Goal: Task Accomplishment & Management: Complete application form

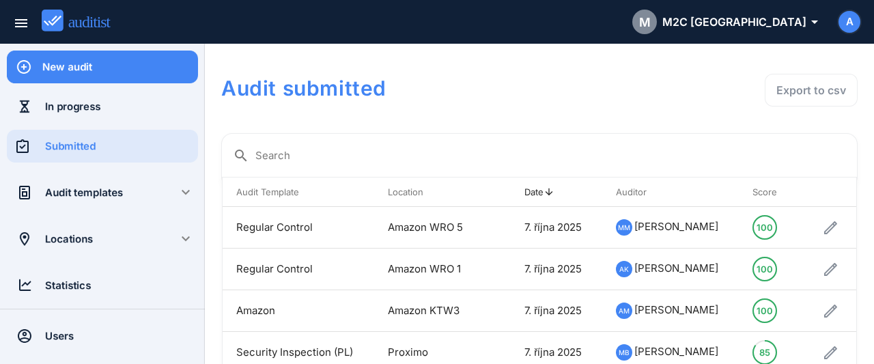
click at [85, 69] on div "New audit" at bounding box center [120, 66] width 156 height 15
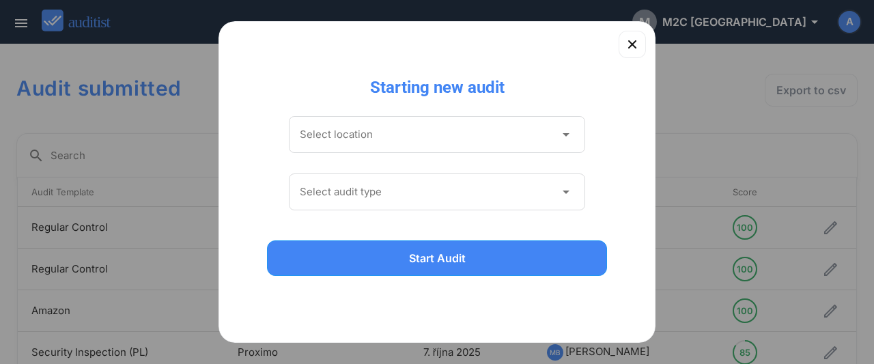
click at [413, 141] on input "Select location" at bounding box center [427, 135] width 255 height 22
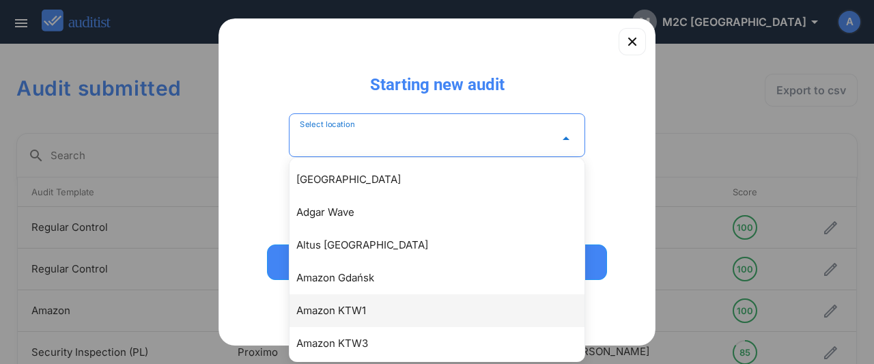
click at [356, 315] on div "Amazon KTW1" at bounding box center [443, 310] width 295 height 16
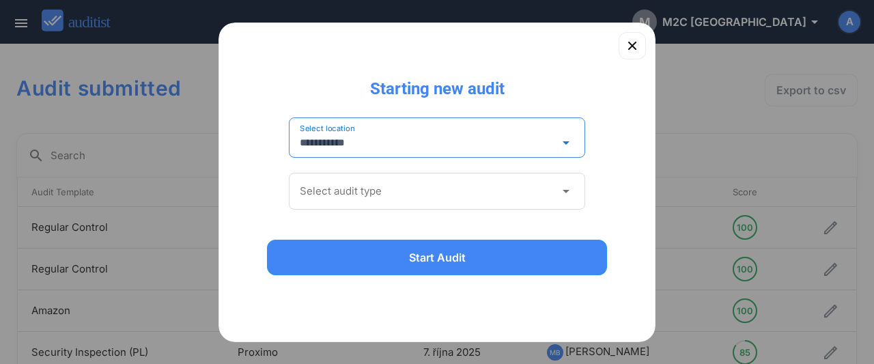
click at [360, 189] on input "Select audit type" at bounding box center [427, 191] width 255 height 22
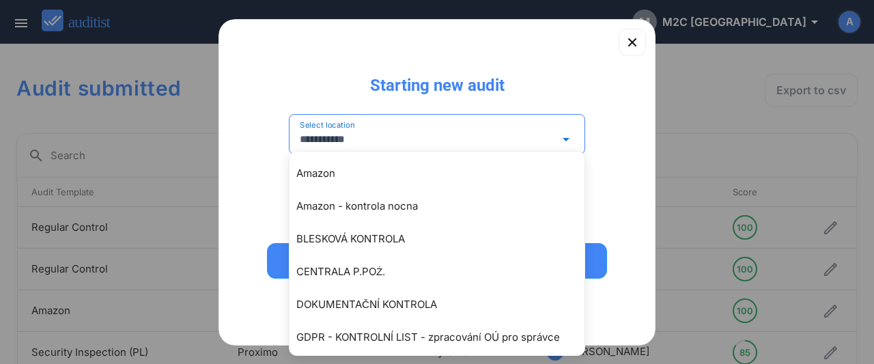
click at [399, 132] on input "**********" at bounding box center [427, 139] width 255 height 22
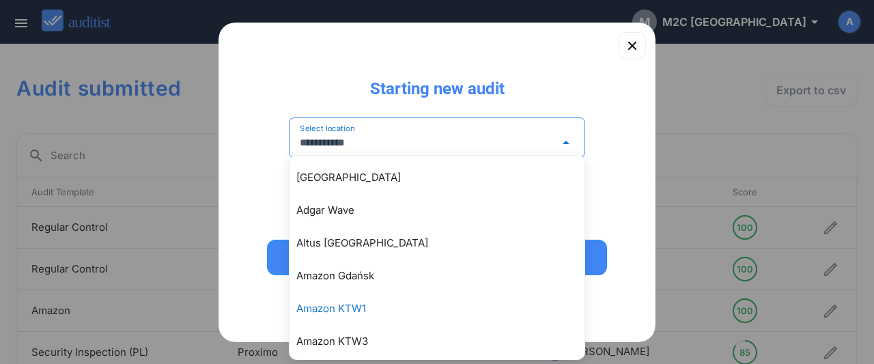
scroll to position [74, 0]
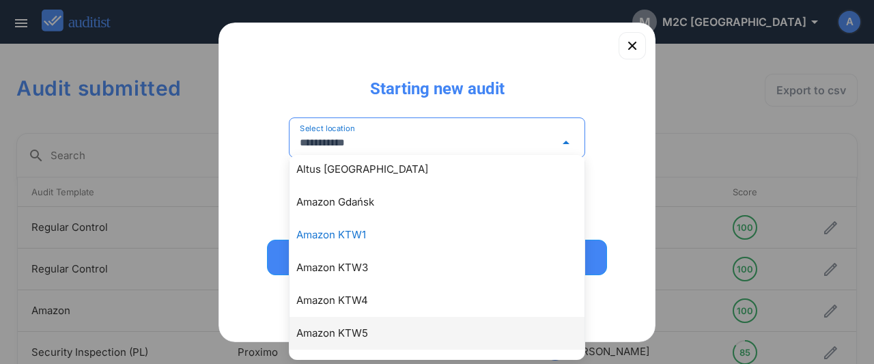
click at [348, 328] on div "Amazon KTW5" at bounding box center [443, 333] width 295 height 16
type input "**********"
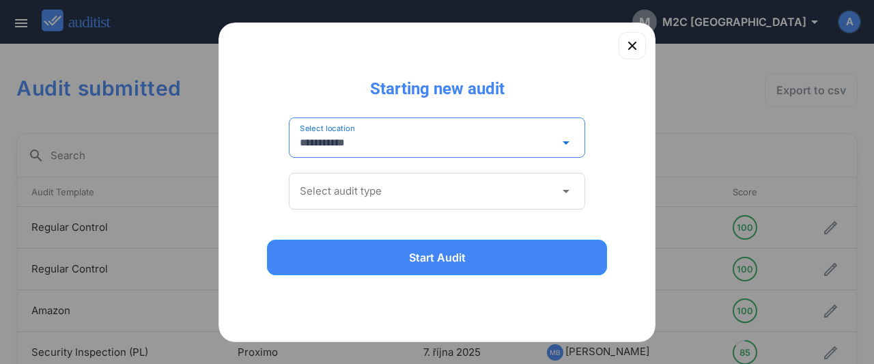
click at [393, 188] on input "Select audit type" at bounding box center [427, 191] width 255 height 22
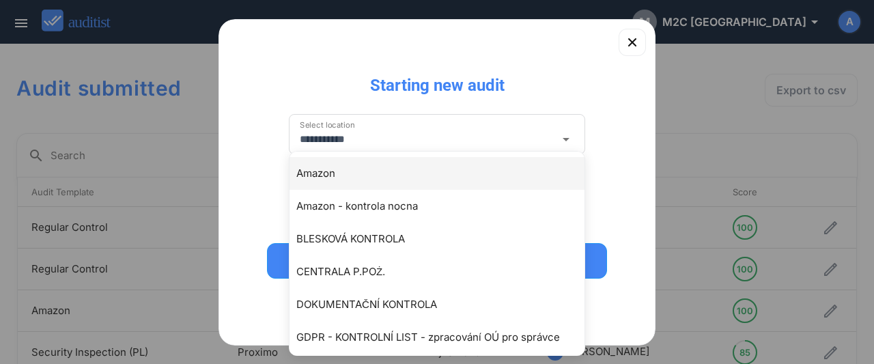
click at [341, 175] on div "Amazon" at bounding box center [443, 173] width 295 height 16
type input "******"
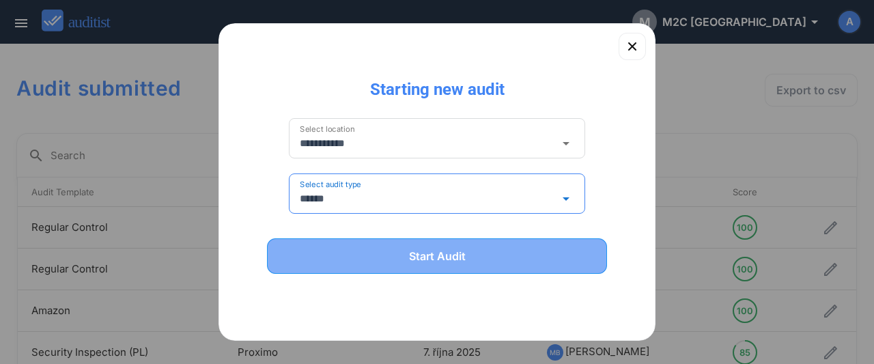
click at [395, 271] on button "Start Audit" at bounding box center [437, 255] width 340 height 35
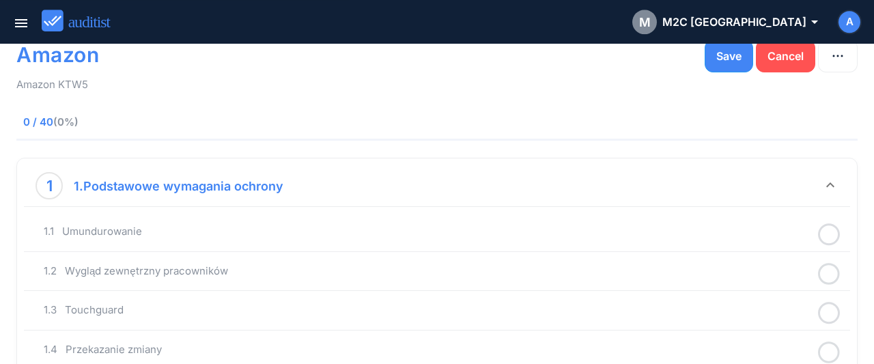
scroll to position [71, 0]
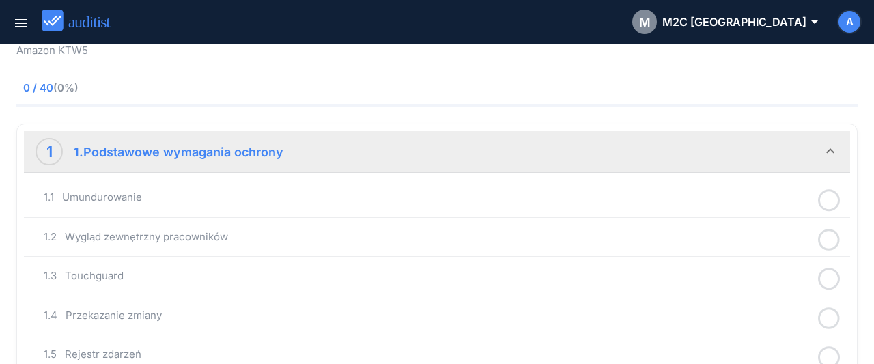
click at [831, 200] on icon at bounding box center [829, 200] width 22 height 27
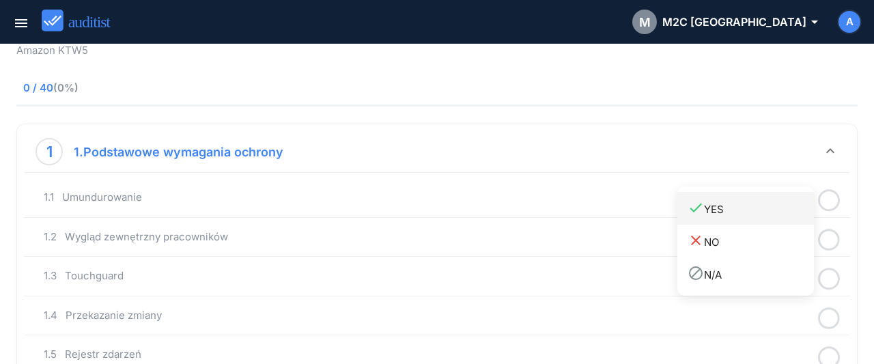
click at [762, 210] on div "done YES" at bounding box center [750, 208] width 126 height 18
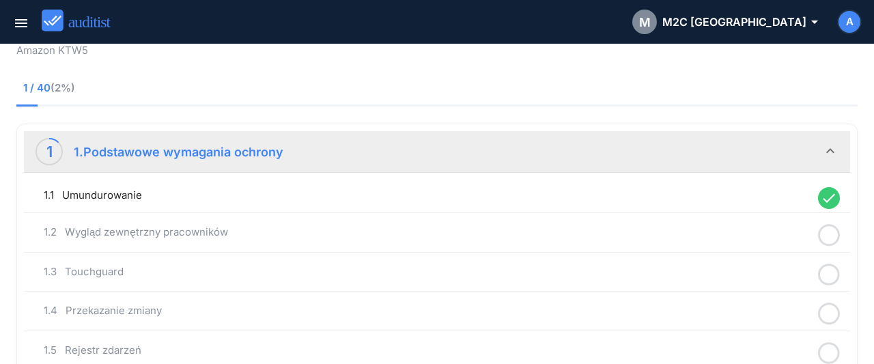
click at [826, 232] on icon at bounding box center [829, 235] width 22 height 27
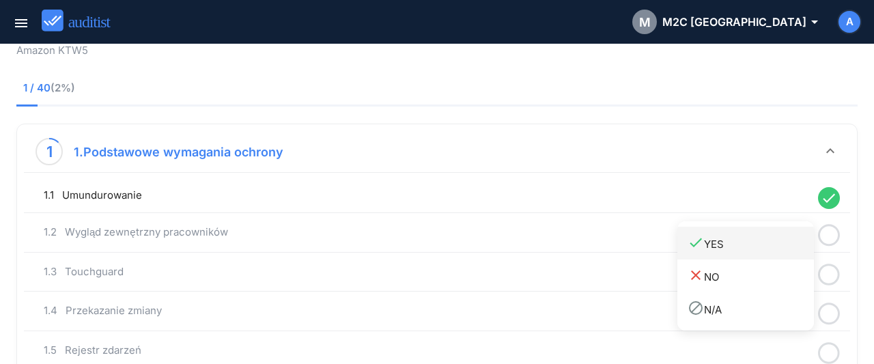
drag, startPoint x: 768, startPoint y: 249, endPoint x: 805, endPoint y: 267, distance: 40.9
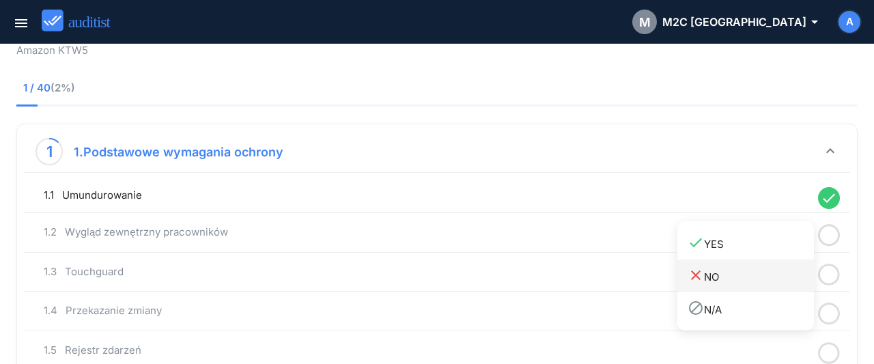
click at [768, 249] on div "done YES" at bounding box center [750, 243] width 126 height 18
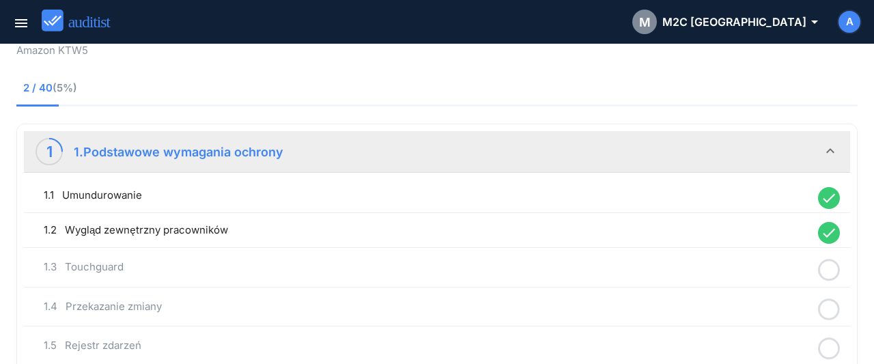
click at [825, 275] on icon at bounding box center [829, 270] width 22 height 27
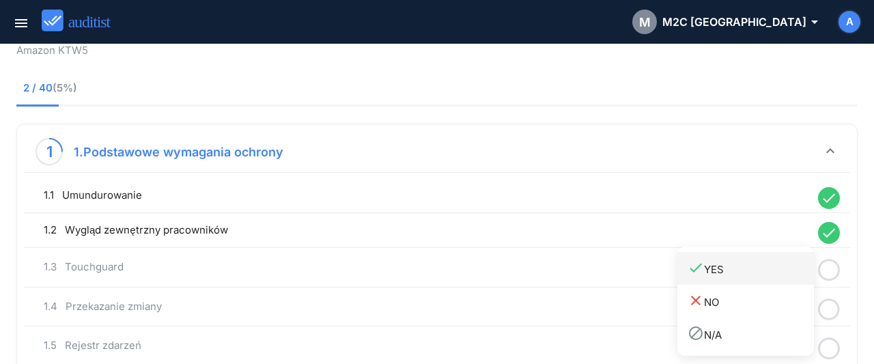
click at [762, 284] on link "done YES" at bounding box center [745, 268] width 136 height 33
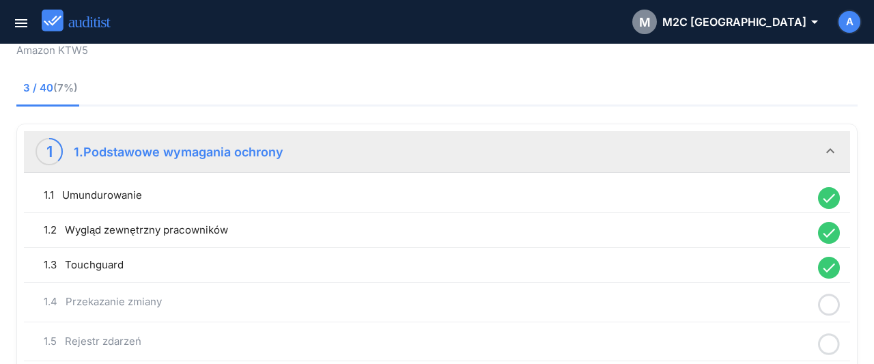
click at [829, 308] on icon at bounding box center [829, 304] width 22 height 27
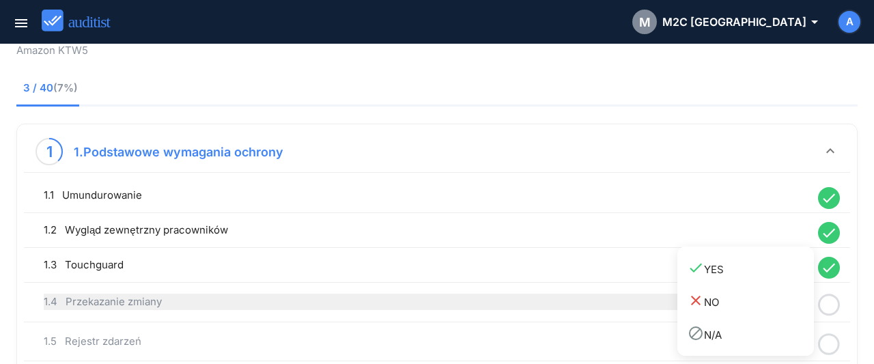
drag, startPoint x: 731, startPoint y: 270, endPoint x: 807, endPoint y: 301, distance: 81.7
click at [734, 272] on div "done YES" at bounding box center [750, 268] width 126 height 18
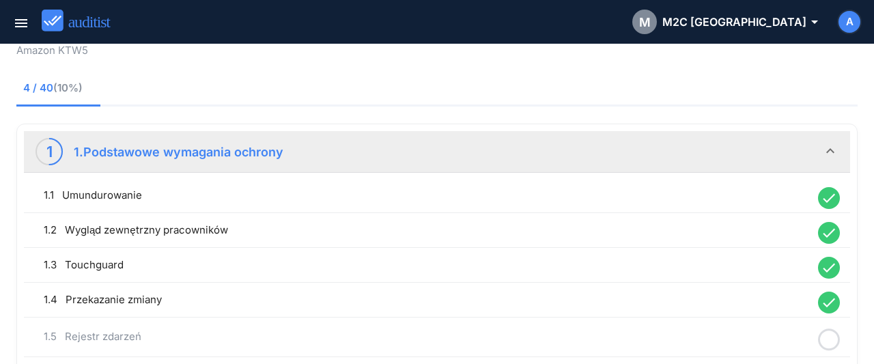
click at [829, 336] on icon at bounding box center [829, 339] width 22 height 27
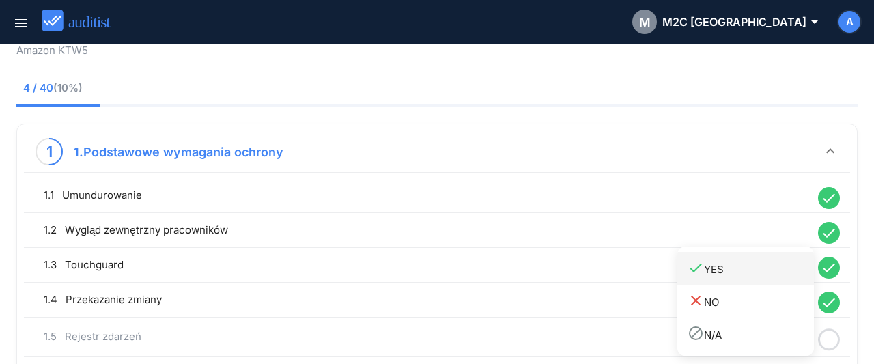
click at [718, 274] on div "done YES" at bounding box center [750, 268] width 126 height 18
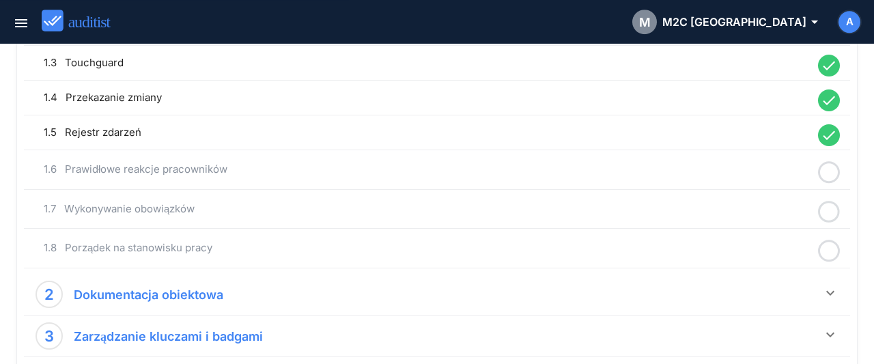
scroll to position [284, 0]
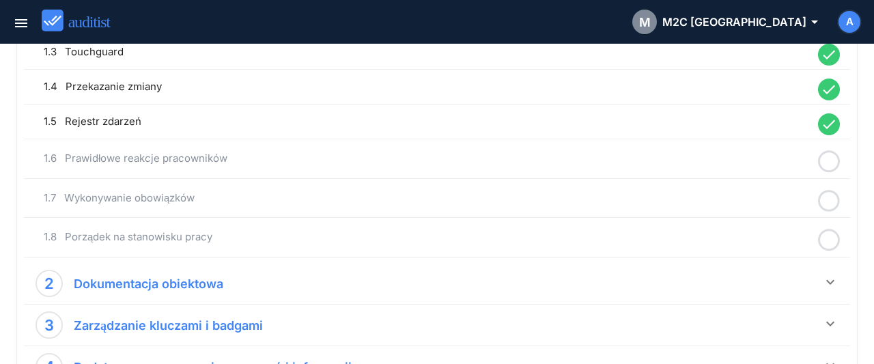
click at [824, 158] on icon at bounding box center [829, 161] width 22 height 27
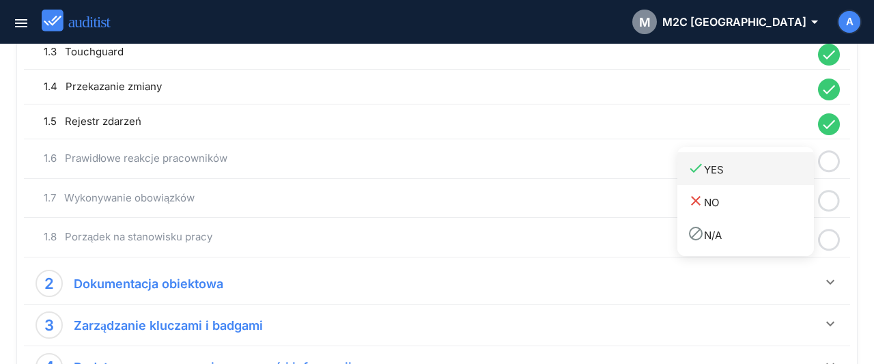
click at [754, 169] on div "done YES" at bounding box center [750, 169] width 126 height 18
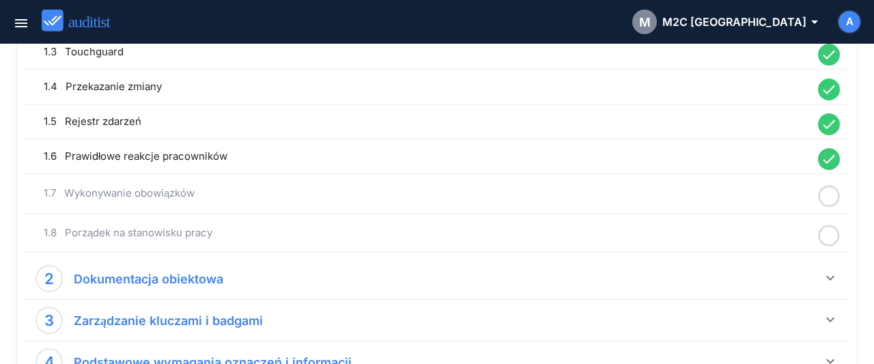
click at [825, 194] on icon at bounding box center [829, 196] width 22 height 27
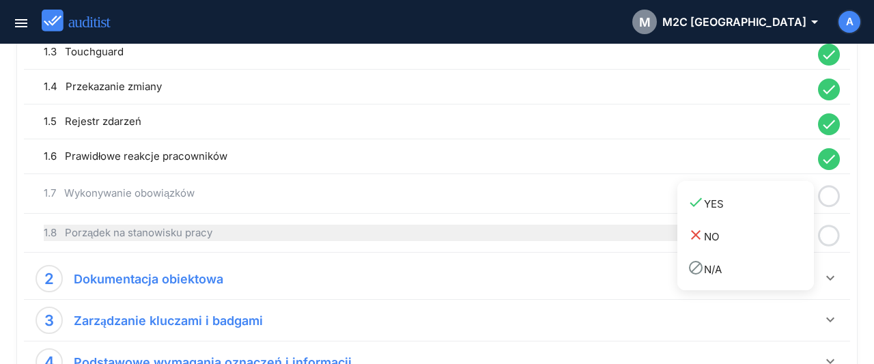
drag, startPoint x: 757, startPoint y: 200, endPoint x: 803, endPoint y: 223, distance: 51.3
click at [764, 207] on div "done YES" at bounding box center [750, 203] width 126 height 18
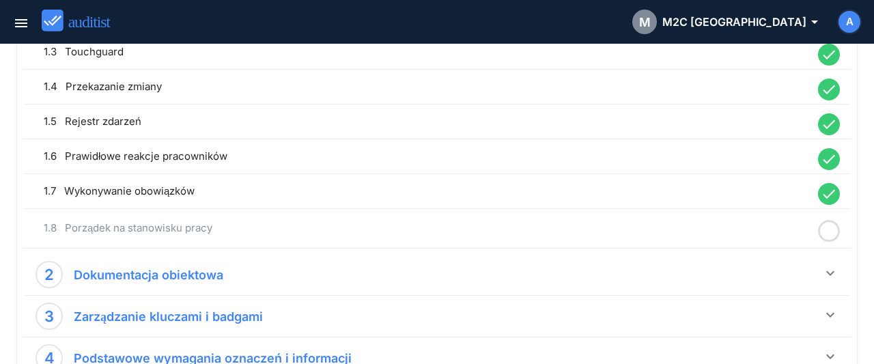
click at [824, 229] on icon at bounding box center [829, 231] width 22 height 27
click at [757, 235] on div "done YES" at bounding box center [750, 238] width 126 height 18
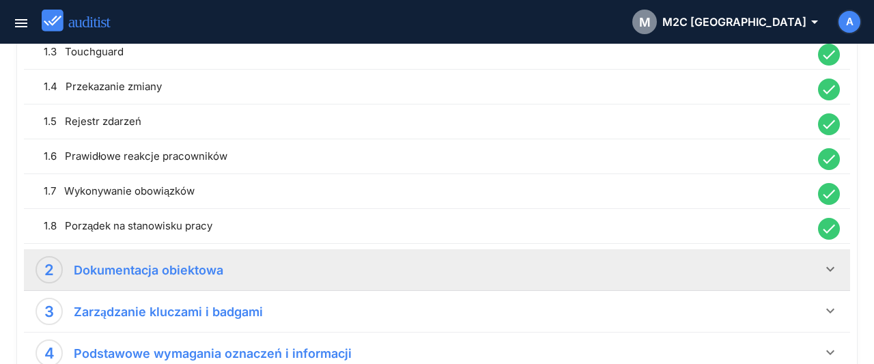
click at [835, 273] on icon "keyboard_arrow_down" at bounding box center [830, 269] width 16 height 16
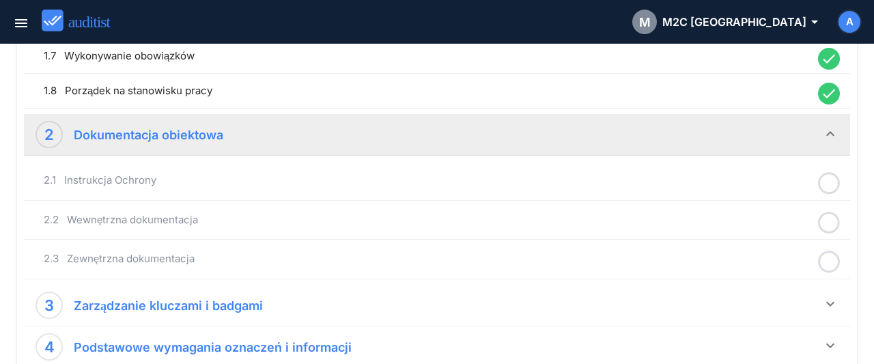
scroll to position [497, 0]
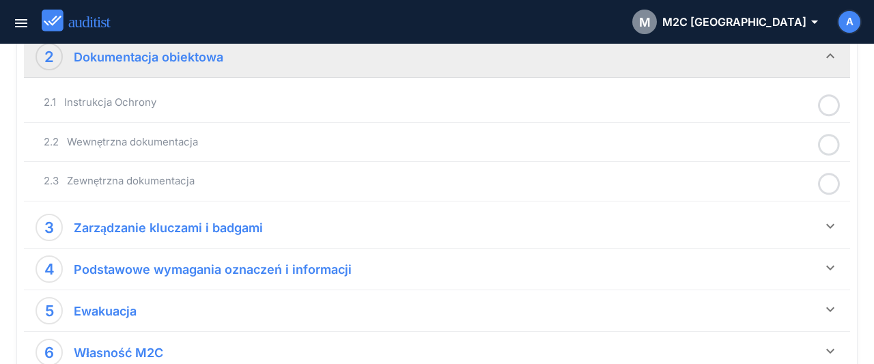
click at [829, 104] on icon at bounding box center [829, 105] width 22 height 27
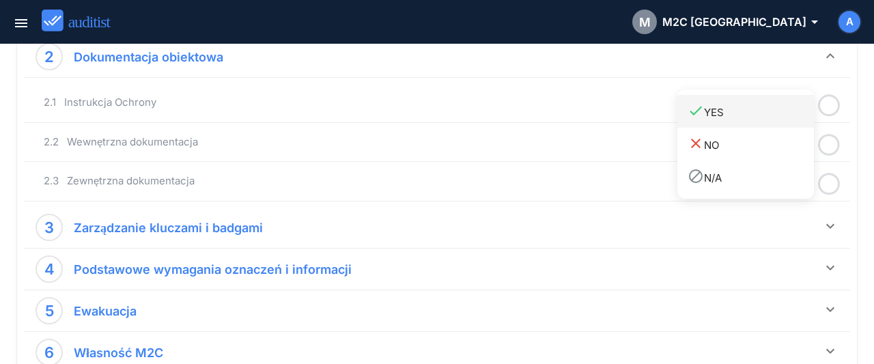
drag, startPoint x: 732, startPoint y: 118, endPoint x: 788, endPoint y: 142, distance: 61.5
click at [730, 119] on div "done YES" at bounding box center [750, 111] width 126 height 18
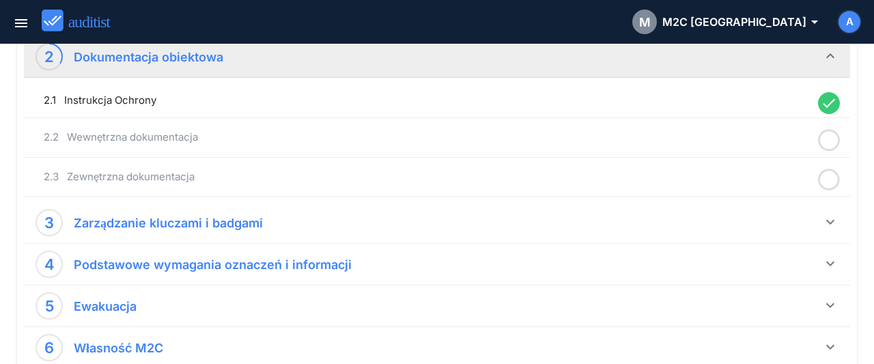
click at [828, 143] on icon at bounding box center [829, 140] width 22 height 27
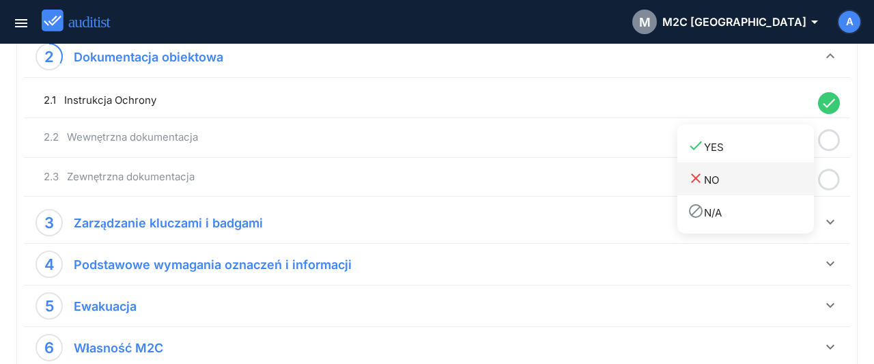
drag, startPoint x: 757, startPoint y: 149, endPoint x: 799, endPoint y: 170, distance: 47.0
click at [761, 152] on div "done YES" at bounding box center [750, 146] width 126 height 18
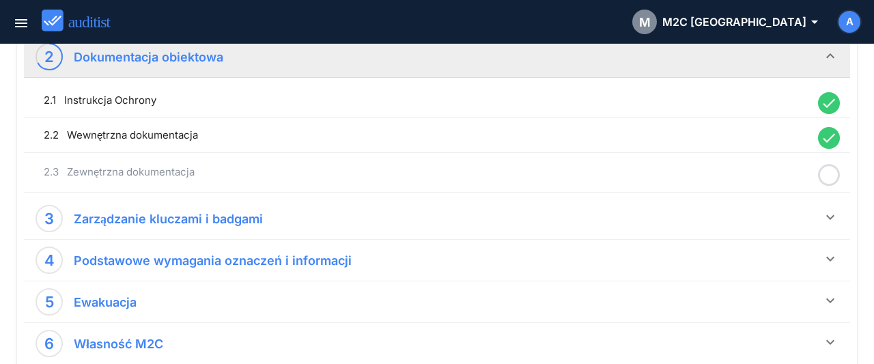
click at [829, 177] on icon at bounding box center [829, 175] width 22 height 27
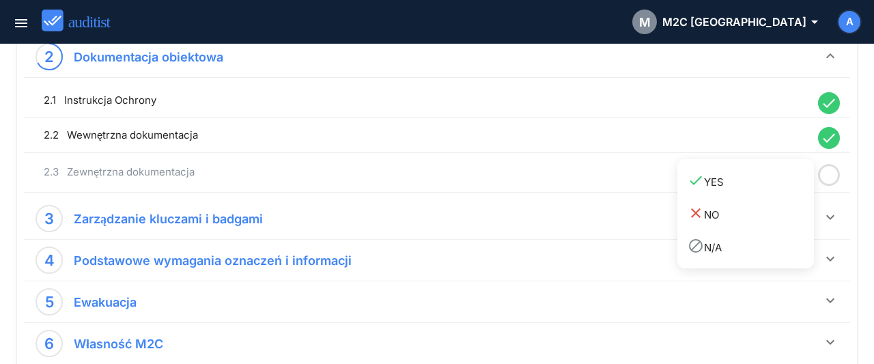
drag, startPoint x: 738, startPoint y: 186, endPoint x: 794, endPoint y: 210, distance: 60.2
click at [738, 186] on div "done YES" at bounding box center [750, 181] width 126 height 18
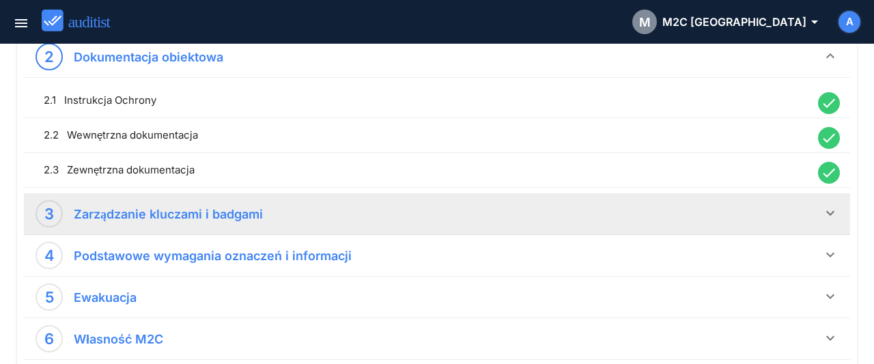
click at [826, 214] on icon "keyboard_arrow_down" at bounding box center [830, 213] width 16 height 16
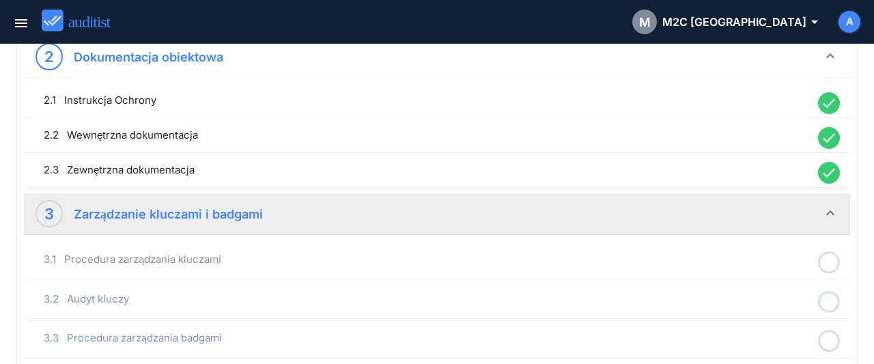
scroll to position [639, 0]
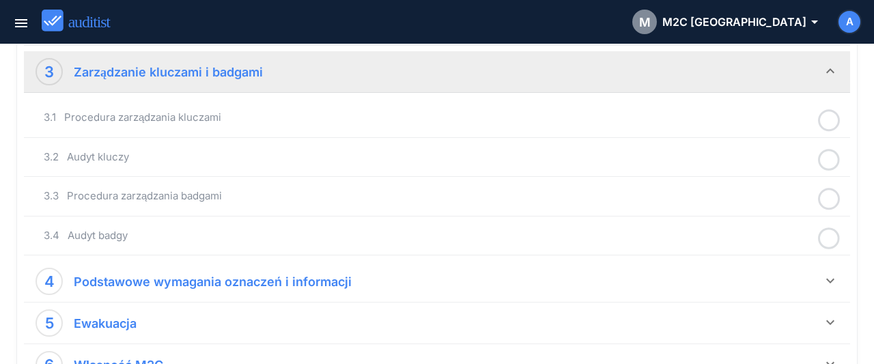
click at [826, 115] on icon at bounding box center [829, 120] width 22 height 27
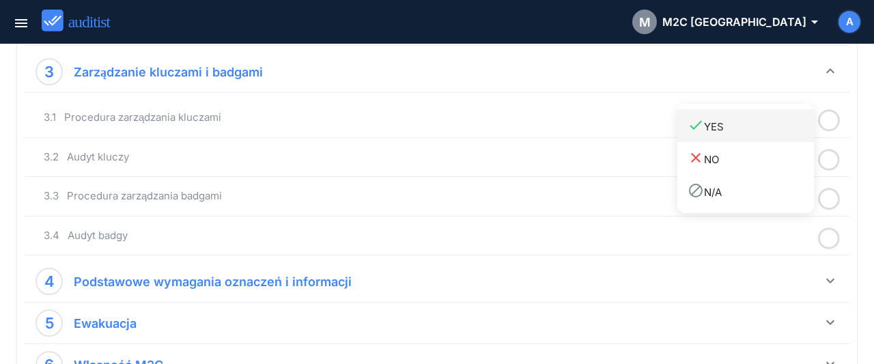
click at [747, 136] on link "done YES" at bounding box center [745, 125] width 136 height 33
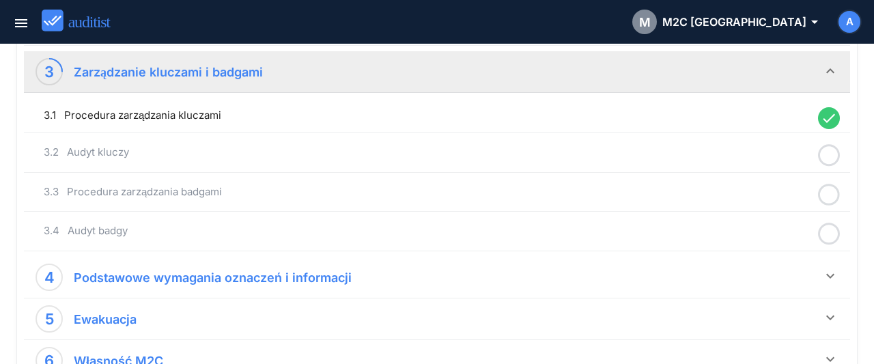
click at [833, 156] on icon at bounding box center [829, 155] width 22 height 27
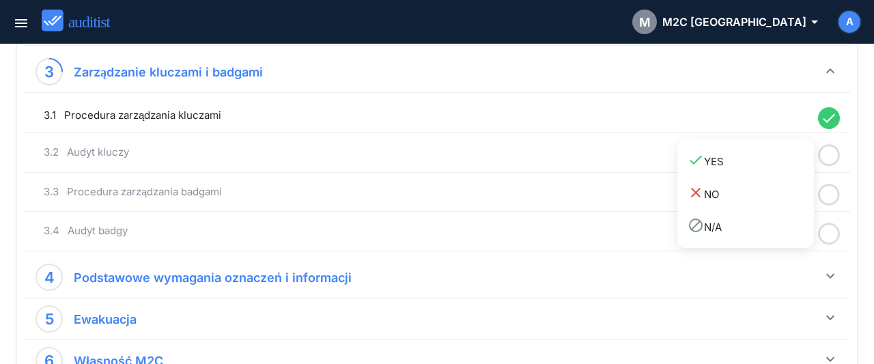
drag, startPoint x: 760, startPoint y: 160, endPoint x: 828, endPoint y: 192, distance: 75.1
click at [766, 164] on div "done YES" at bounding box center [750, 161] width 126 height 18
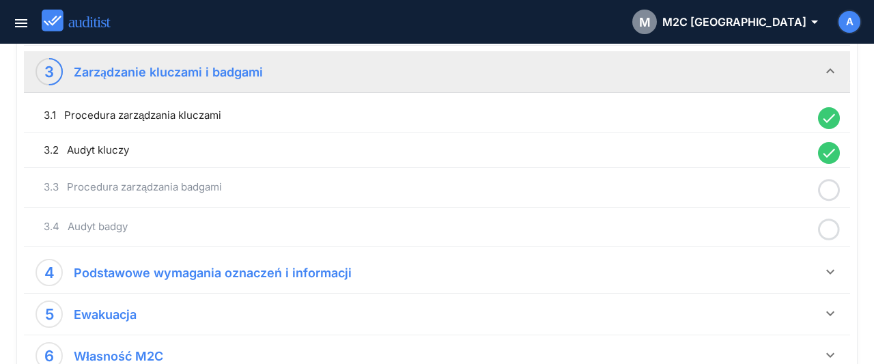
click at [837, 196] on icon at bounding box center [829, 190] width 22 height 27
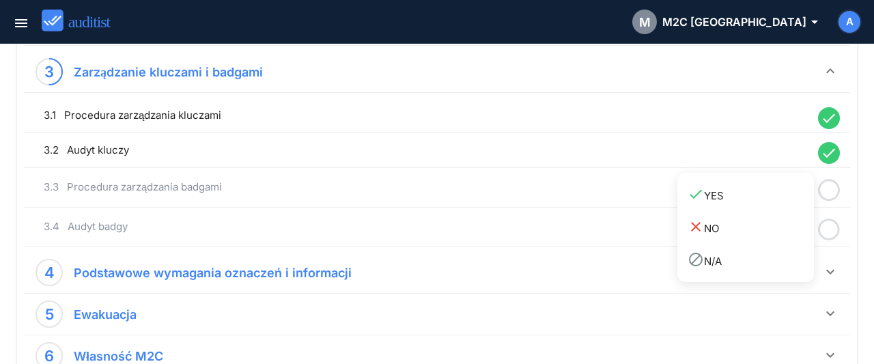
drag, startPoint x: 753, startPoint y: 195, endPoint x: 814, endPoint y: 212, distance: 63.9
click at [754, 197] on div "done YES" at bounding box center [750, 195] width 126 height 18
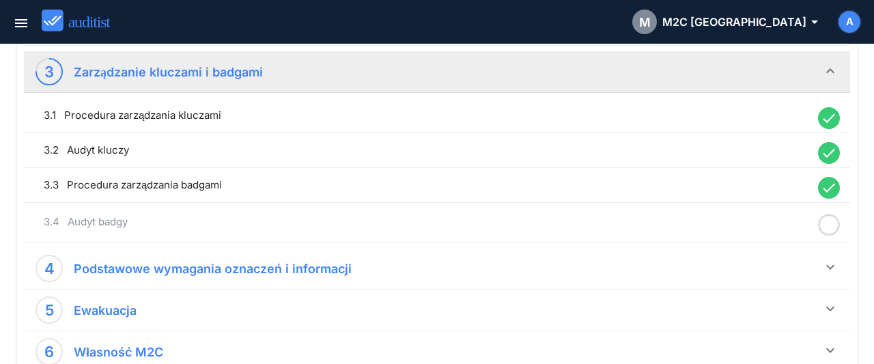
click at [829, 216] on icon at bounding box center [829, 225] width 22 height 27
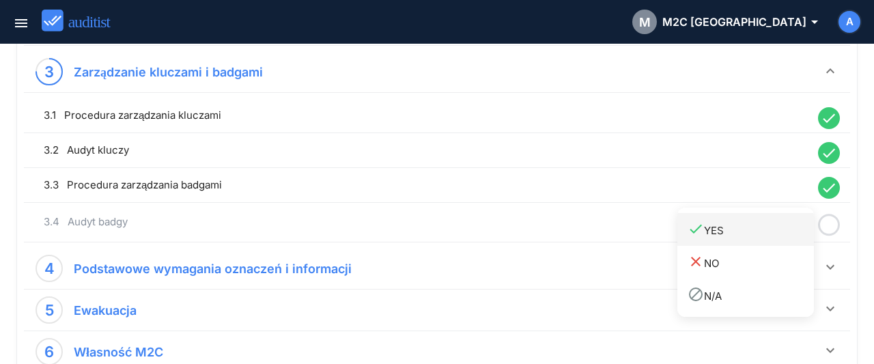
drag, startPoint x: 771, startPoint y: 225, endPoint x: 809, endPoint y: 245, distance: 43.0
click at [772, 229] on div "done YES" at bounding box center [750, 229] width 126 height 18
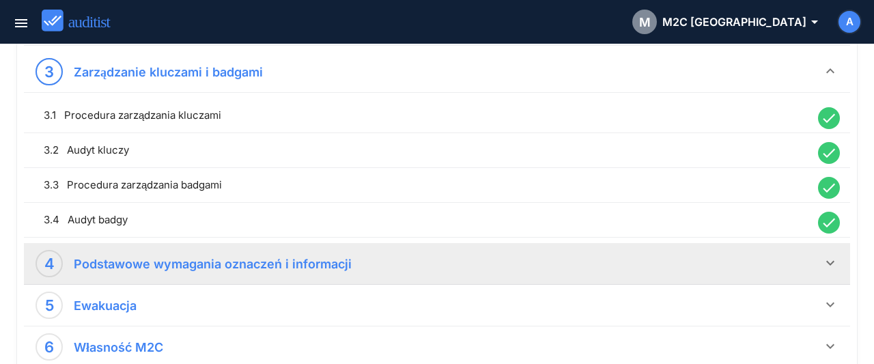
click at [831, 260] on icon "keyboard_arrow_down" at bounding box center [830, 263] width 16 height 16
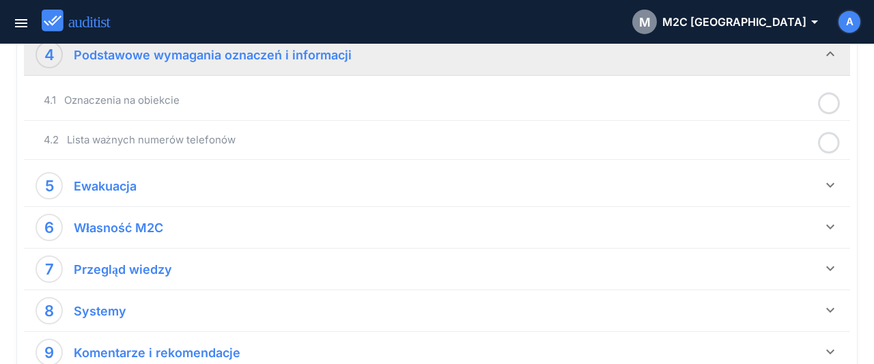
scroll to position [852, 0]
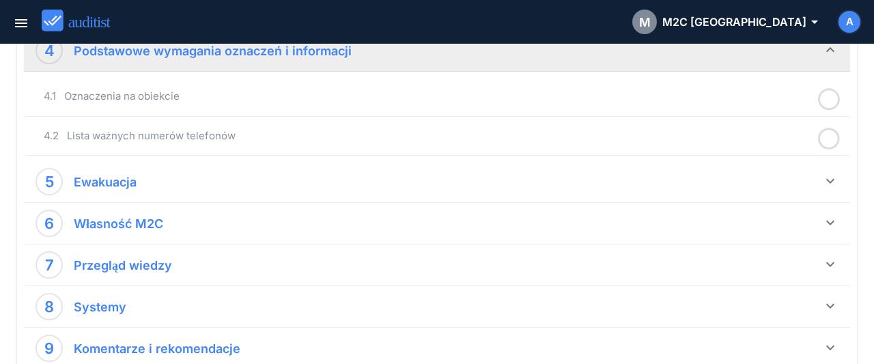
click at [829, 98] on icon at bounding box center [829, 99] width 22 height 27
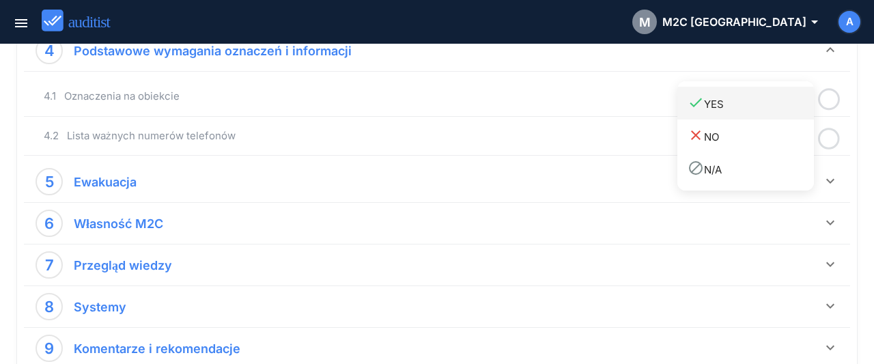
click at [779, 113] on link "done YES" at bounding box center [745, 103] width 136 height 33
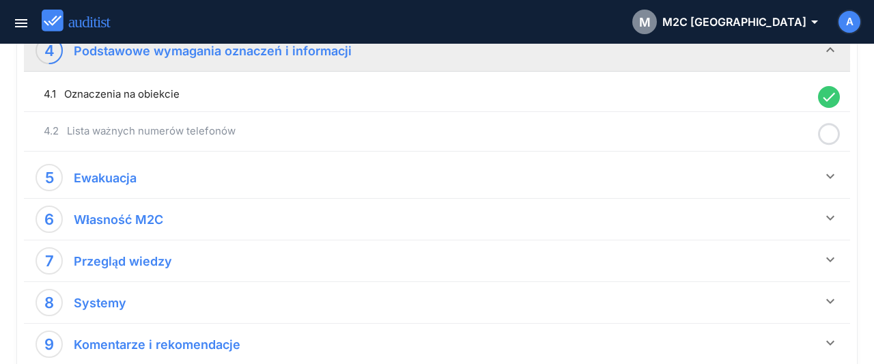
click at [825, 133] on icon at bounding box center [829, 134] width 22 height 27
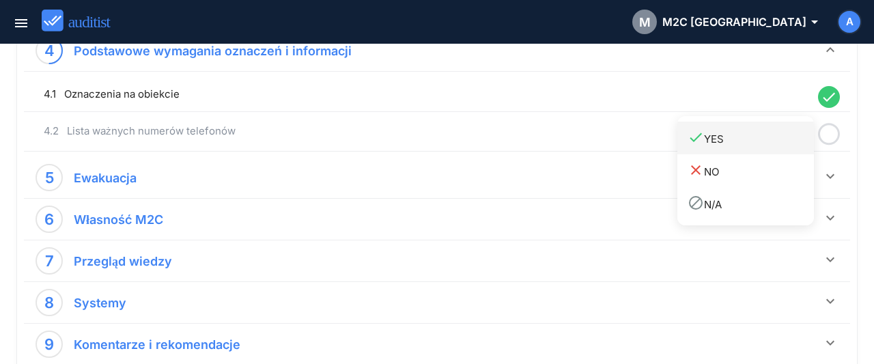
click at [715, 137] on div "done YES" at bounding box center [750, 138] width 126 height 18
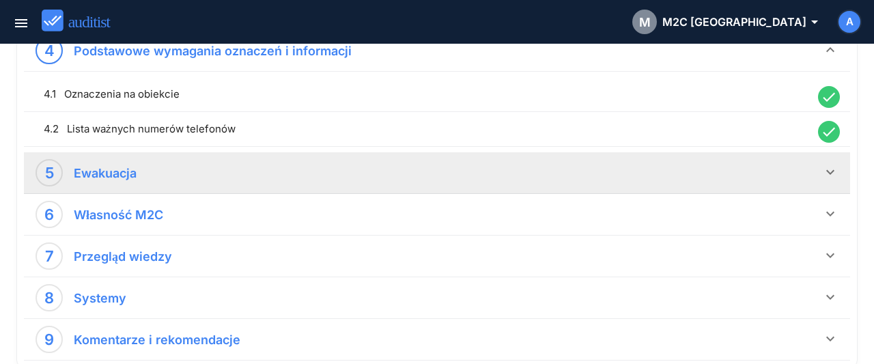
click at [838, 167] on icon "keyboard_arrow_down" at bounding box center [830, 172] width 16 height 16
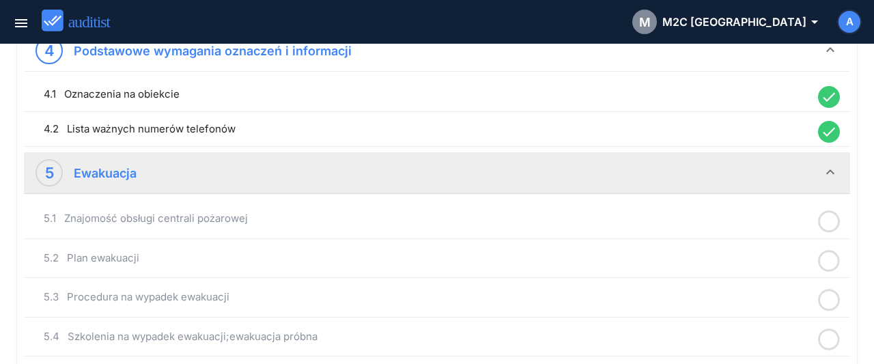
click at [830, 219] on icon at bounding box center [829, 221] width 22 height 27
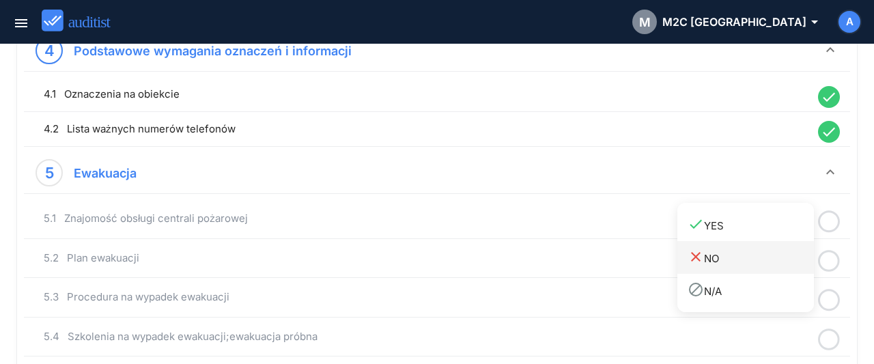
click at [771, 231] on div "done YES" at bounding box center [750, 225] width 126 height 18
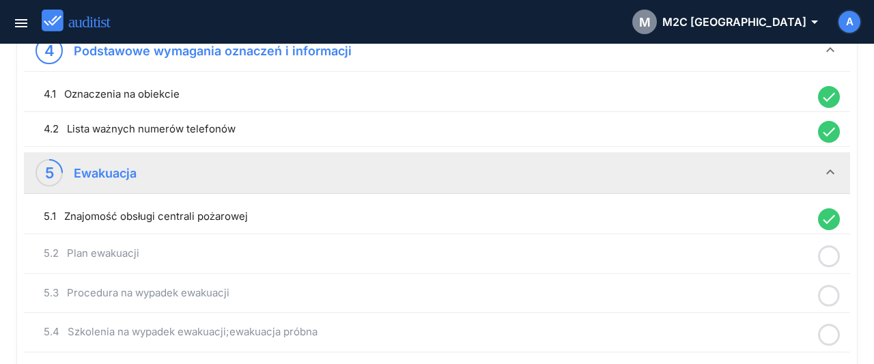
click at [836, 253] on icon at bounding box center [829, 256] width 22 height 27
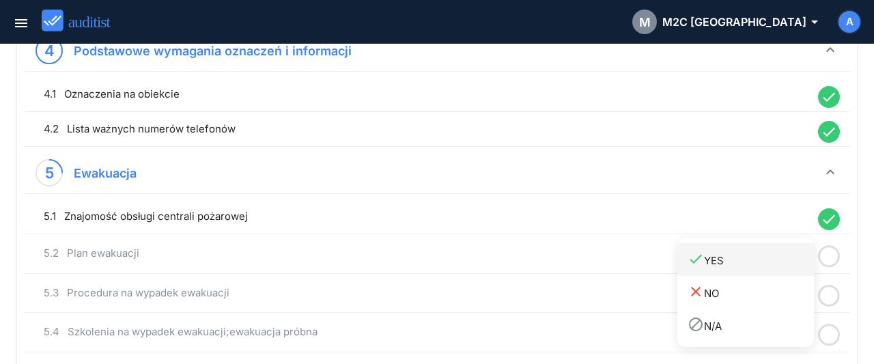
click at [773, 257] on div "done YES" at bounding box center [750, 259] width 126 height 18
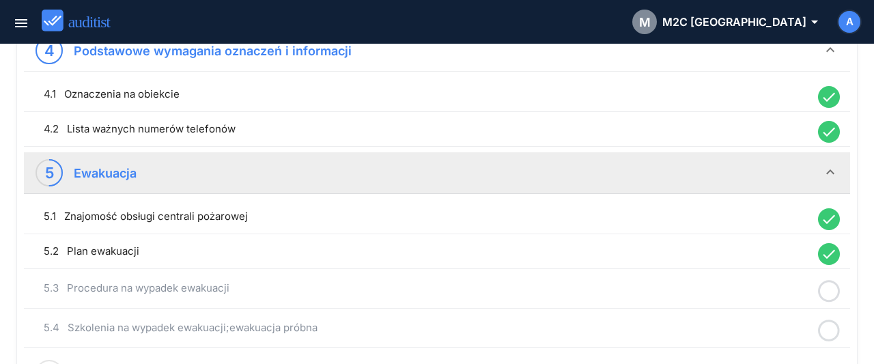
click at [826, 284] on icon at bounding box center [829, 291] width 22 height 27
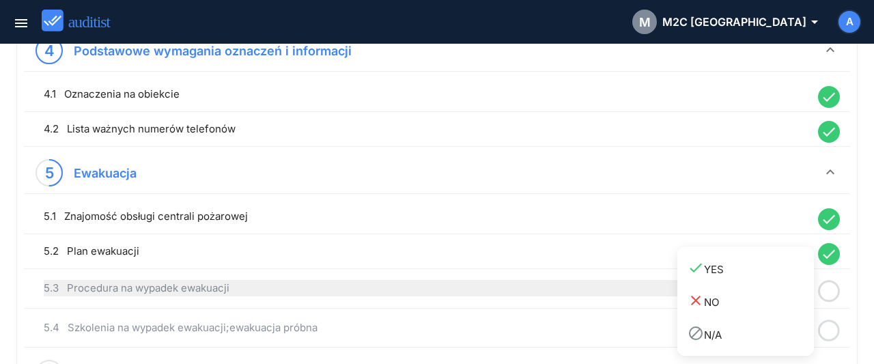
click at [787, 271] on div "done YES" at bounding box center [750, 268] width 126 height 18
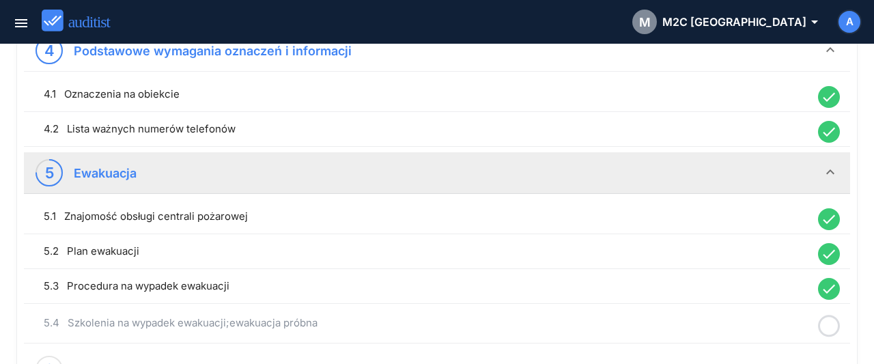
click at [831, 319] on icon at bounding box center [829, 326] width 22 height 27
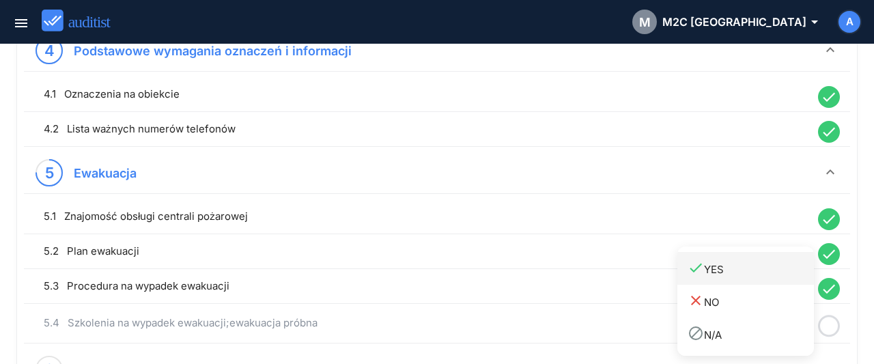
click at [715, 273] on div "done YES" at bounding box center [750, 268] width 126 height 18
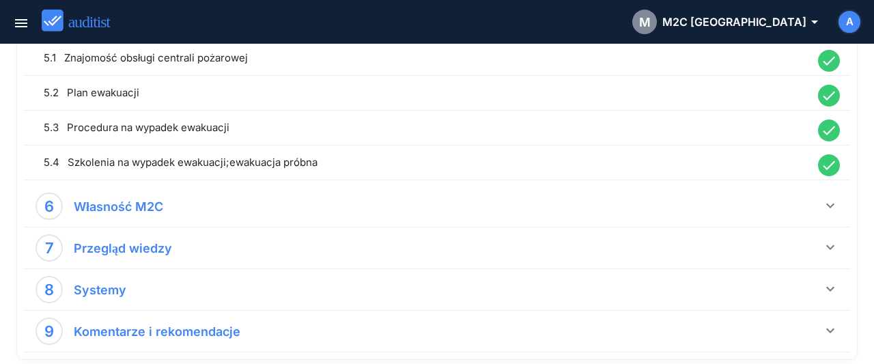
scroll to position [1065, 0]
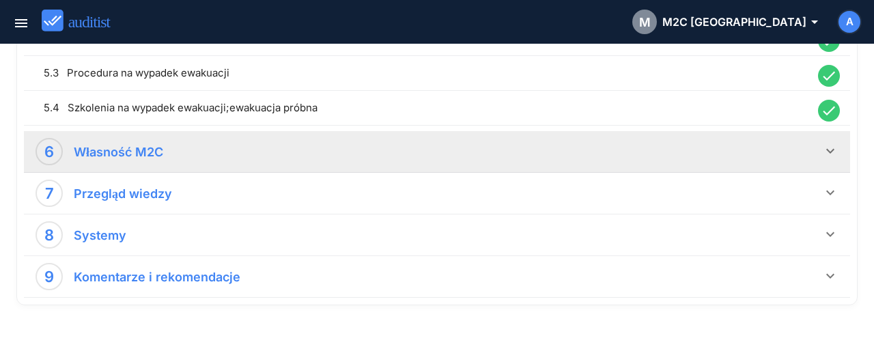
click at [831, 146] on icon "keyboard_arrow_down" at bounding box center [830, 151] width 16 height 16
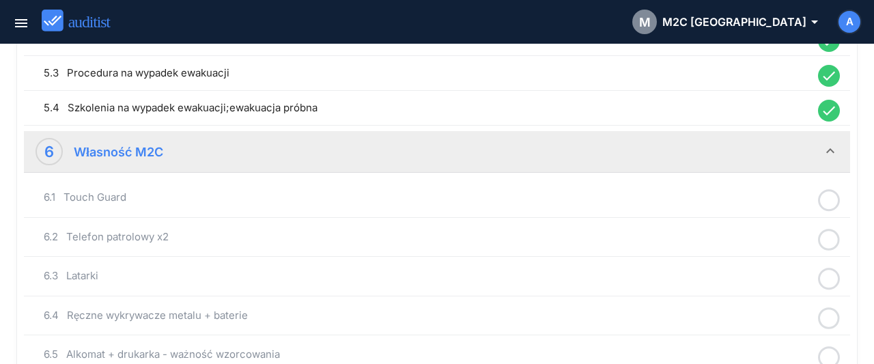
click at [820, 195] on circle at bounding box center [829, 200] width 20 height 20
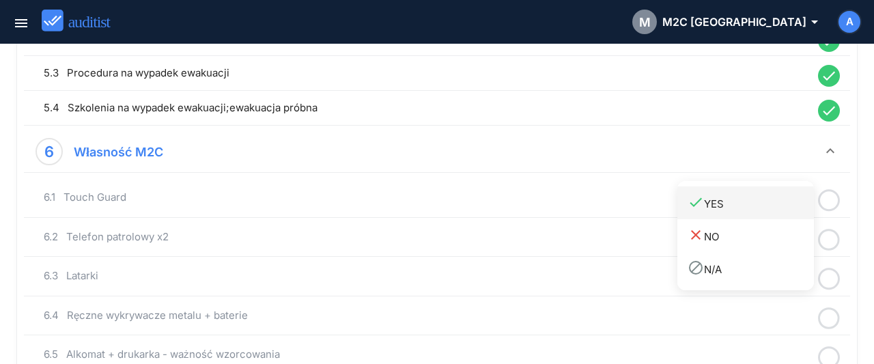
drag, startPoint x: 775, startPoint y: 204, endPoint x: 815, endPoint y: 226, distance: 45.2
click at [776, 207] on div "done YES" at bounding box center [750, 203] width 126 height 18
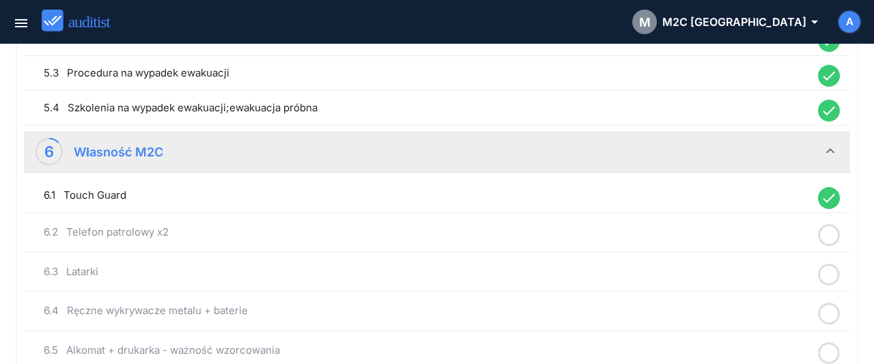
click at [826, 231] on icon at bounding box center [829, 235] width 22 height 27
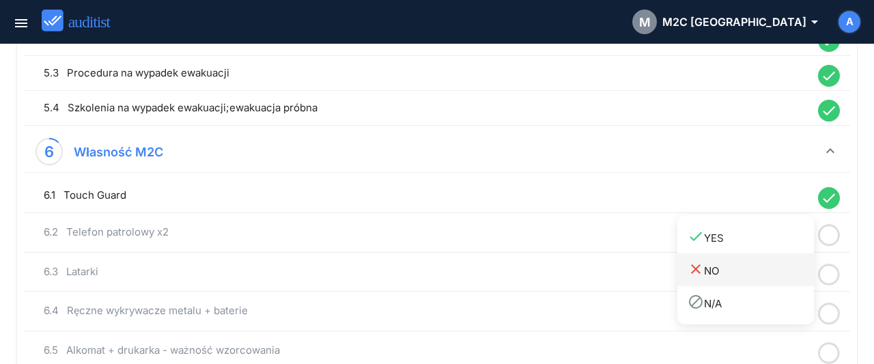
drag, startPoint x: 768, startPoint y: 241, endPoint x: 810, endPoint y: 257, distance: 45.4
click at [768, 244] on div "done YES" at bounding box center [750, 237] width 126 height 18
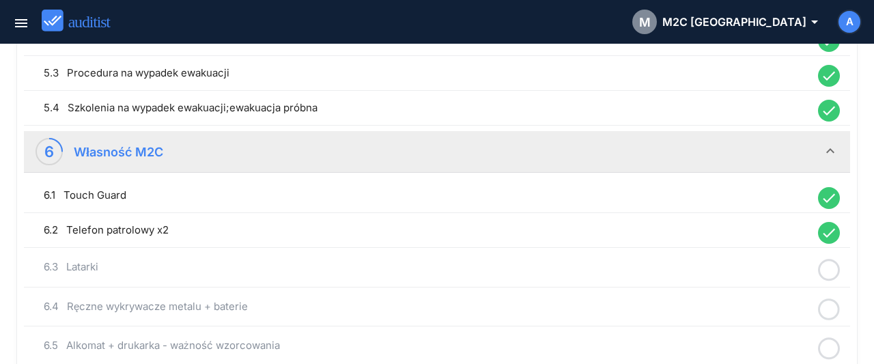
click at [833, 265] on icon at bounding box center [829, 270] width 22 height 27
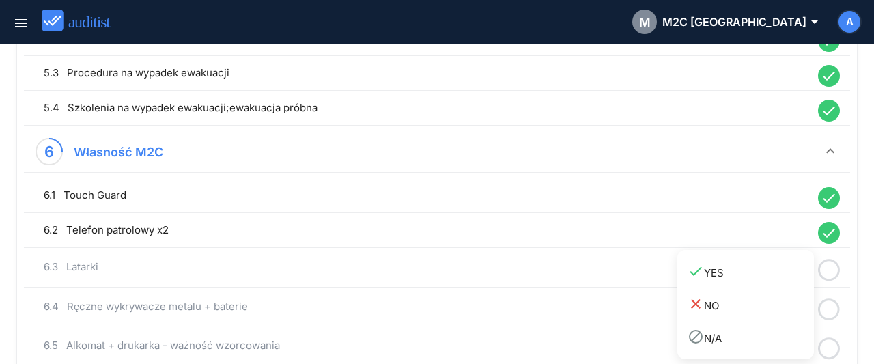
drag, startPoint x: 743, startPoint y: 268, endPoint x: 787, endPoint y: 284, distance: 46.4
click at [743, 270] on div "done YES" at bounding box center [750, 272] width 126 height 18
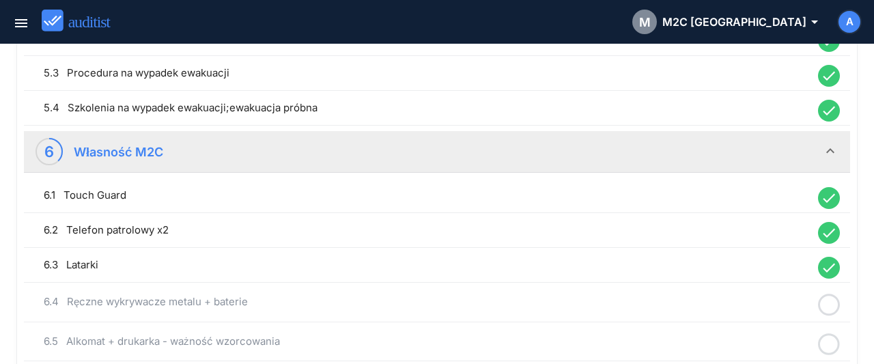
click at [829, 294] on icon at bounding box center [829, 304] width 22 height 27
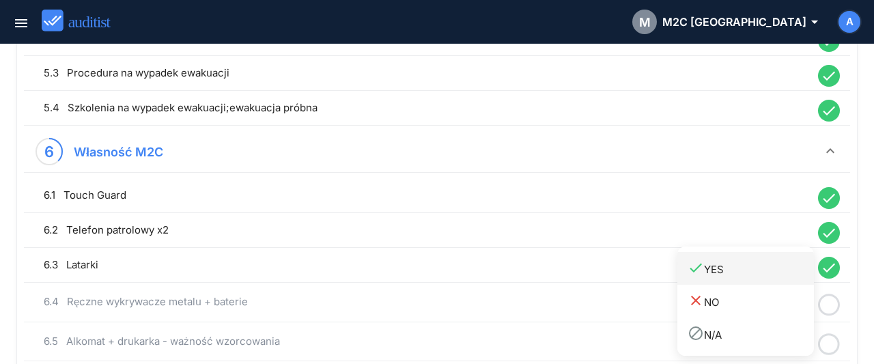
click at [730, 270] on div "done YES" at bounding box center [750, 268] width 126 height 18
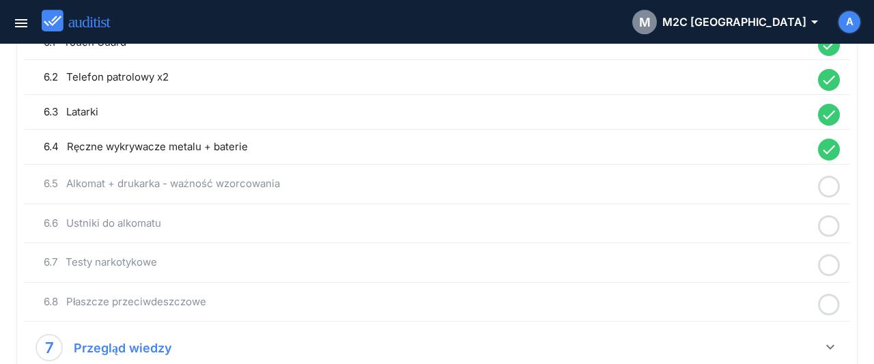
scroll to position [1278, 0]
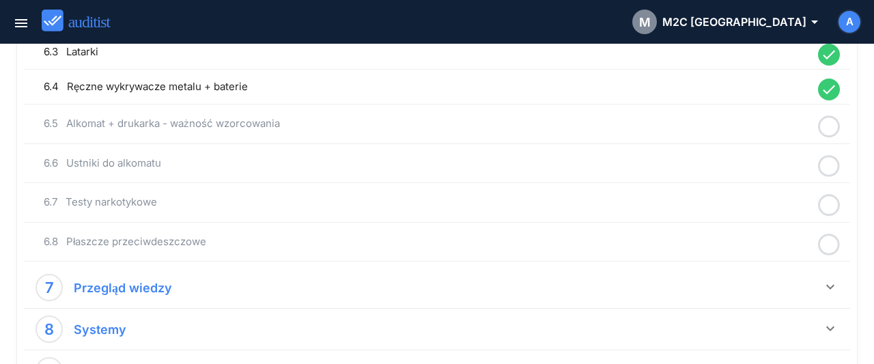
click at [829, 123] on icon at bounding box center [829, 126] width 22 height 27
click at [754, 132] on div "done YES" at bounding box center [750, 128] width 126 height 18
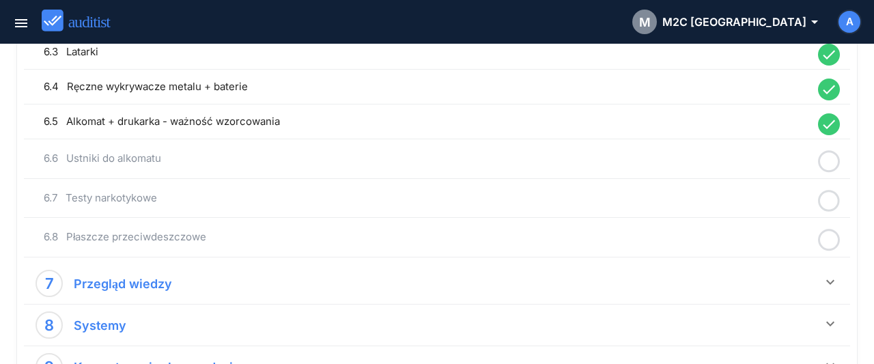
click at [833, 158] on icon at bounding box center [829, 161] width 22 height 27
drag, startPoint x: 763, startPoint y: 163, endPoint x: 814, endPoint y: 184, distance: 55.4
click at [768, 170] on div "done YES" at bounding box center [750, 163] width 126 height 18
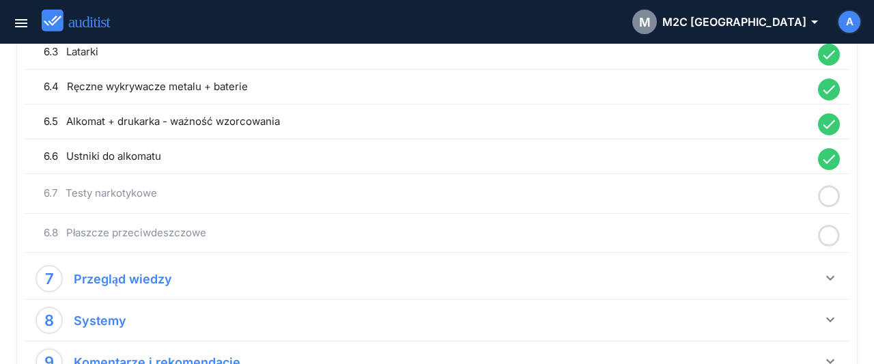
click at [826, 187] on icon at bounding box center [829, 196] width 22 height 27
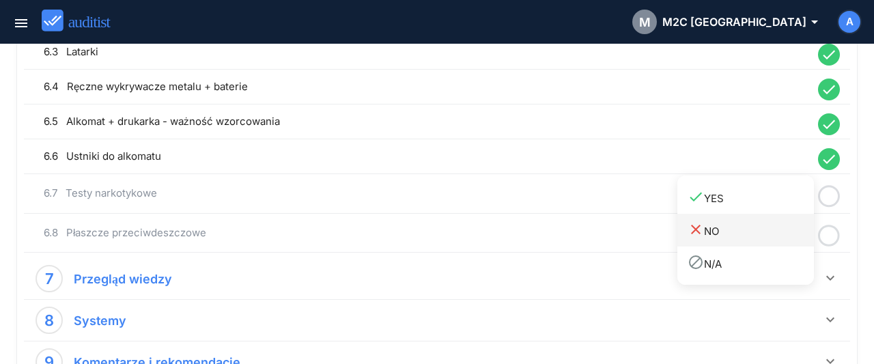
click at [772, 209] on link "done YES" at bounding box center [745, 197] width 136 height 33
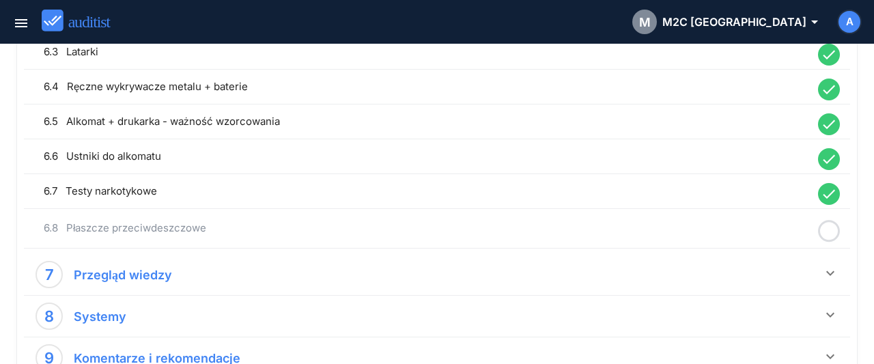
click at [826, 226] on icon at bounding box center [829, 231] width 22 height 27
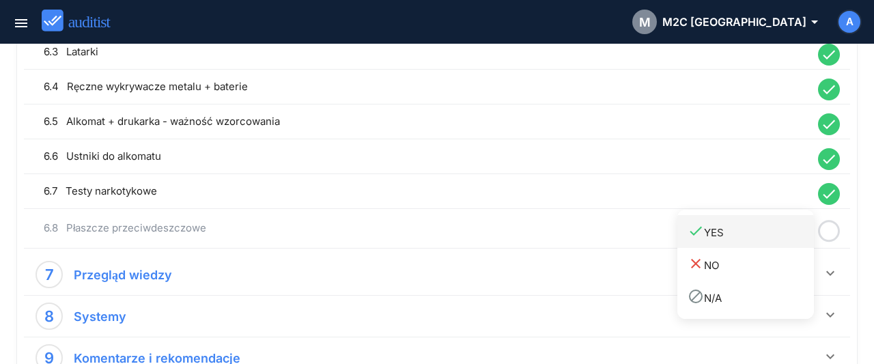
click at [760, 227] on div "done YES" at bounding box center [750, 231] width 126 height 18
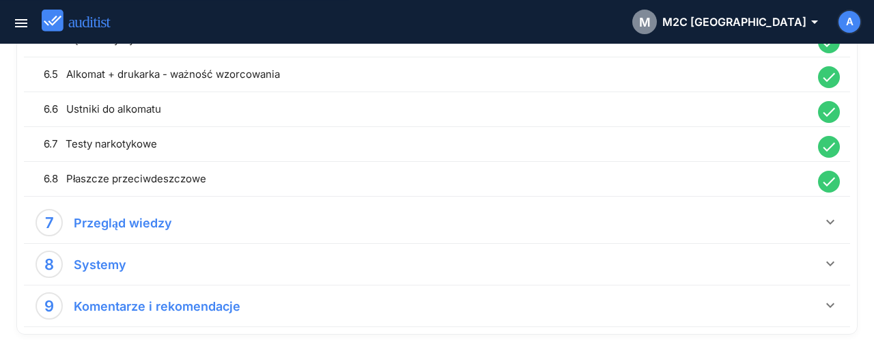
scroll to position [1358, 0]
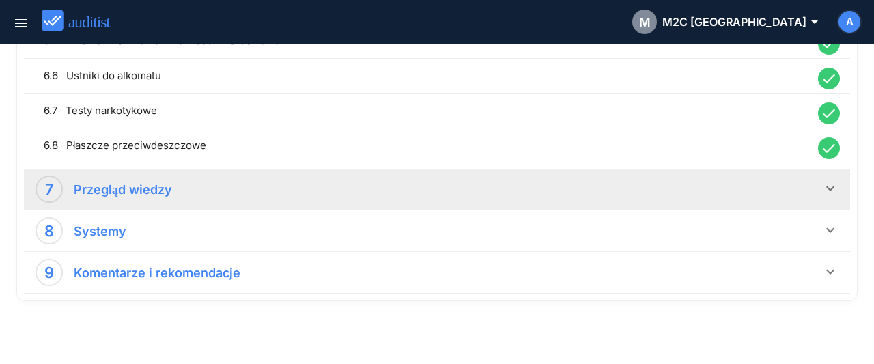
click at [832, 181] on icon "keyboard_arrow_down" at bounding box center [830, 188] width 16 height 16
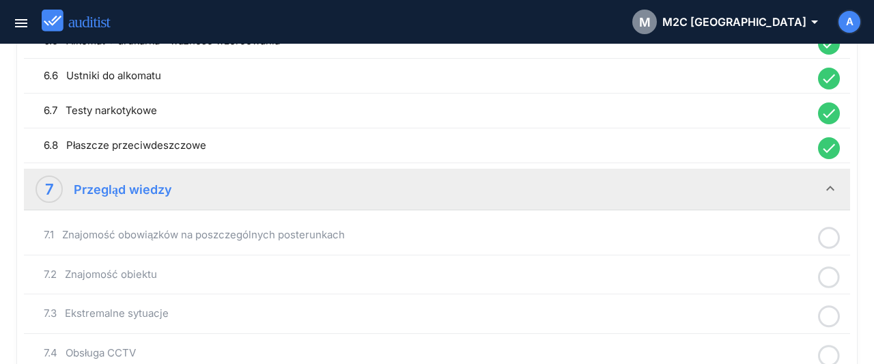
click at [825, 225] on icon at bounding box center [829, 238] width 22 height 27
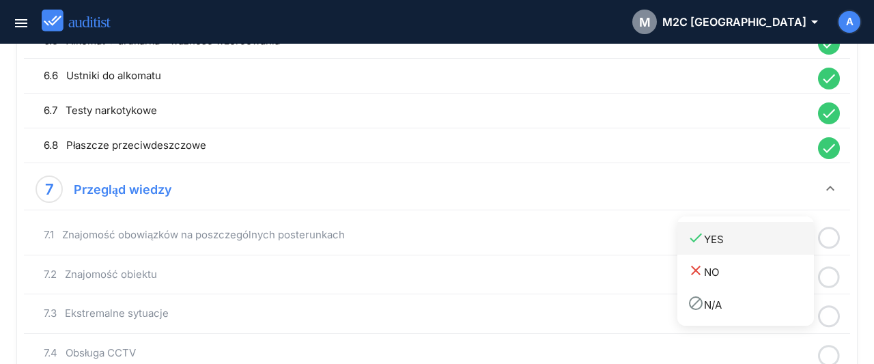
drag, startPoint x: 753, startPoint y: 233, endPoint x: 775, endPoint y: 246, distance: 25.2
click at [752, 234] on div "done YES" at bounding box center [750, 238] width 126 height 18
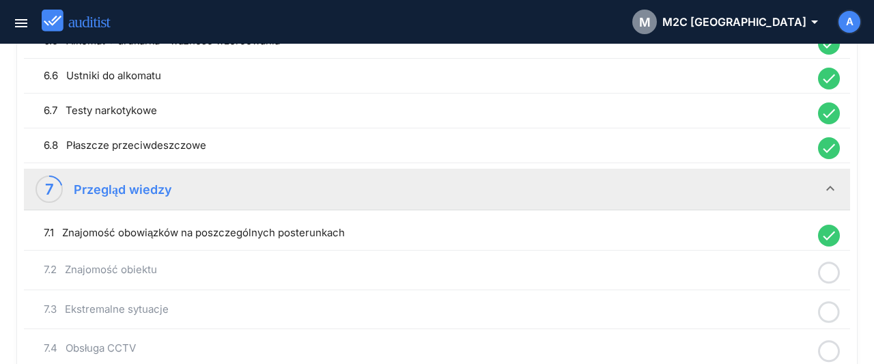
click at [829, 264] on icon at bounding box center [829, 272] width 22 height 27
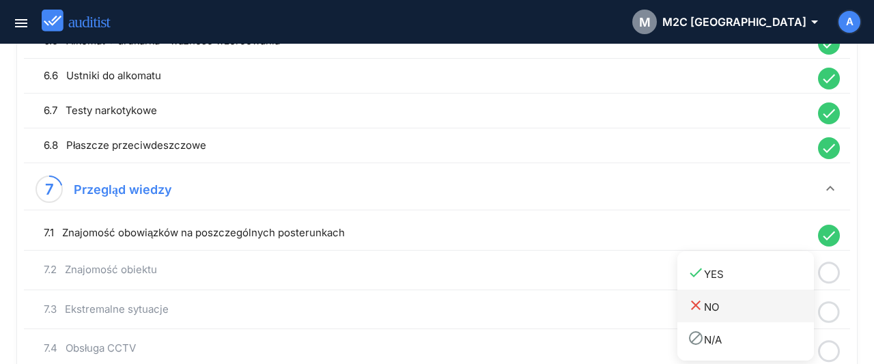
drag, startPoint x: 760, startPoint y: 276, endPoint x: 803, endPoint y: 295, distance: 47.4
click at [759, 279] on div "done YES" at bounding box center [750, 272] width 126 height 18
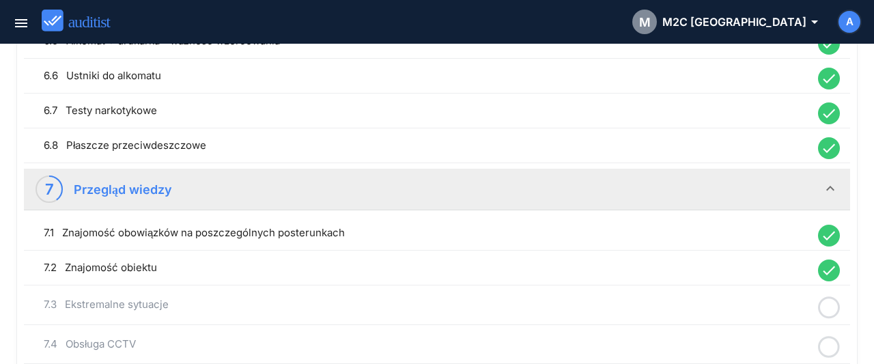
click at [829, 302] on icon at bounding box center [829, 307] width 22 height 27
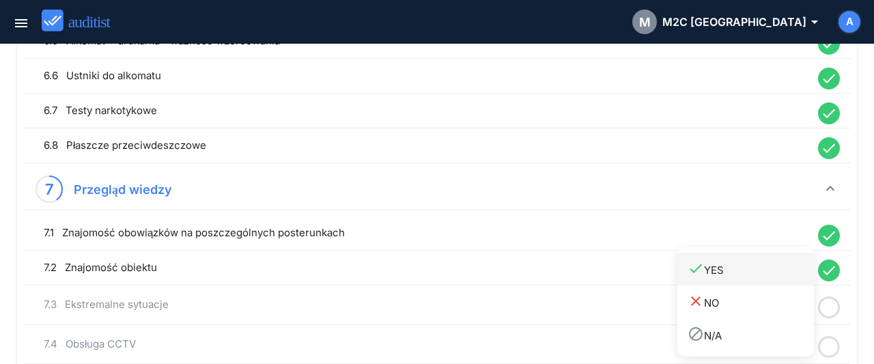
click at [737, 275] on div "done YES" at bounding box center [750, 268] width 126 height 18
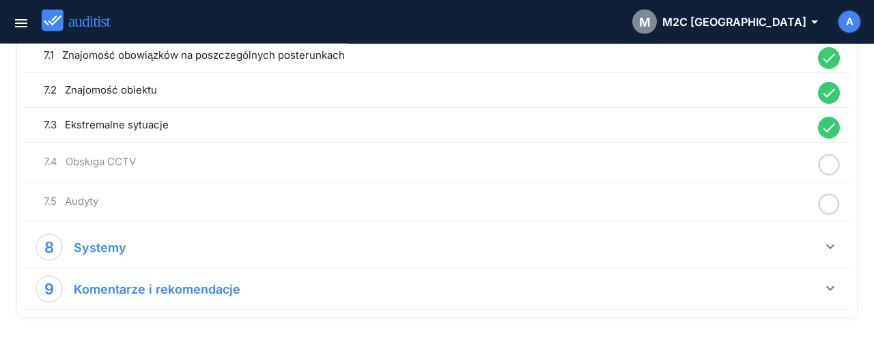
scroll to position [1550, 0]
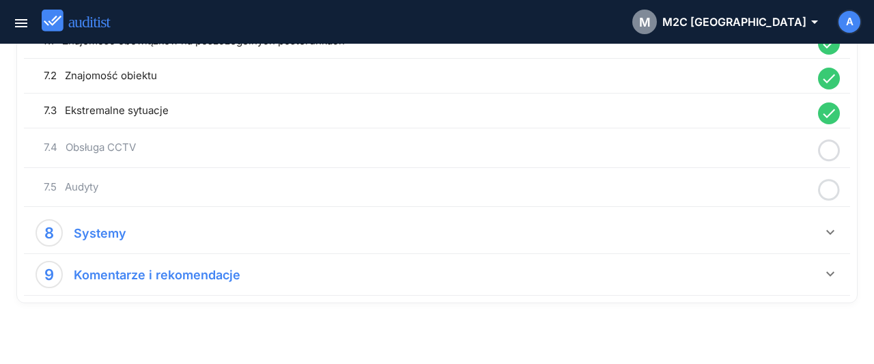
click at [831, 139] on icon at bounding box center [829, 150] width 22 height 27
click at [759, 156] on div "done YES" at bounding box center [750, 150] width 126 height 18
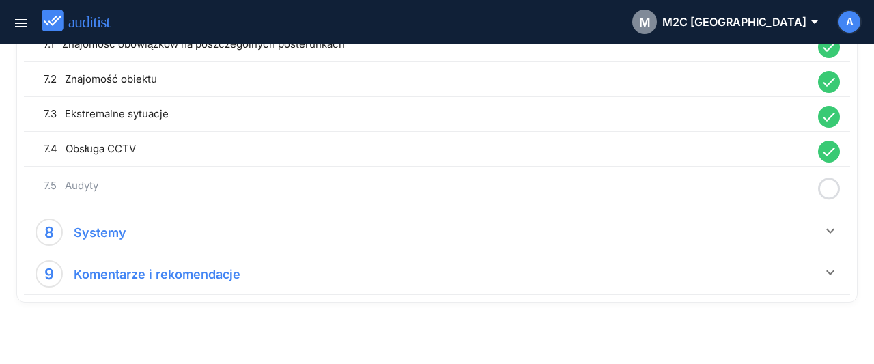
click at [836, 177] on icon at bounding box center [829, 188] width 22 height 27
drag, startPoint x: 761, startPoint y: 189, endPoint x: 806, endPoint y: 217, distance: 53.0
click at [761, 195] on div "done YES" at bounding box center [750, 188] width 126 height 18
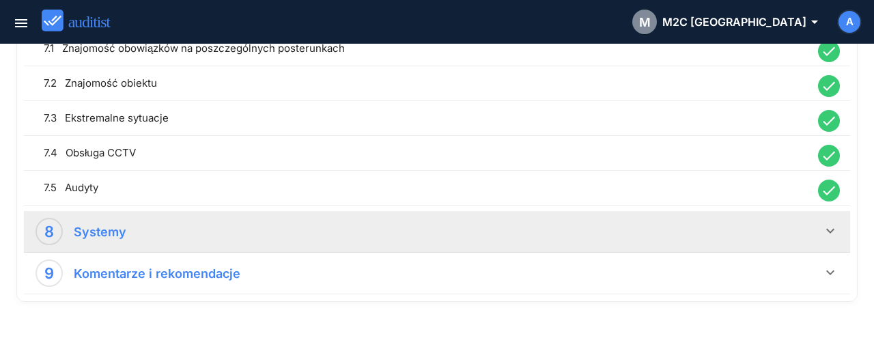
click at [838, 222] on icon "keyboard_arrow_down" at bounding box center [830, 230] width 16 height 16
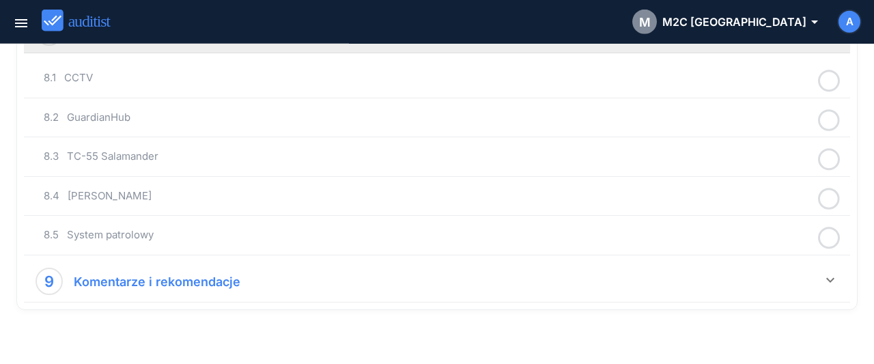
scroll to position [1745, 0]
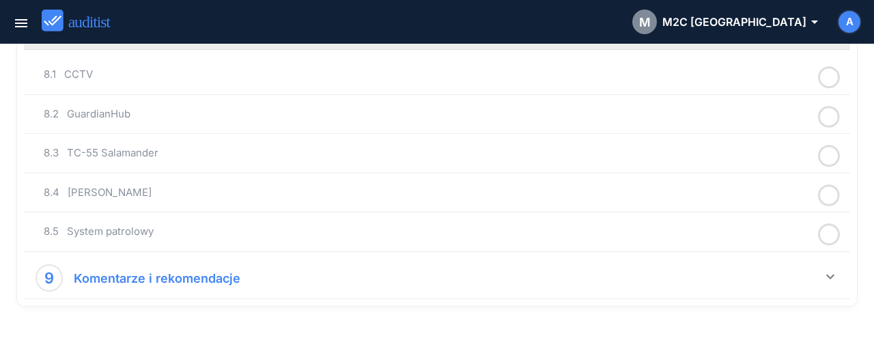
click at [828, 69] on icon at bounding box center [829, 77] width 22 height 27
drag, startPoint x: 760, startPoint y: 80, endPoint x: 801, endPoint y: 98, distance: 44.0
click at [760, 81] on div "done YES" at bounding box center [750, 76] width 126 height 18
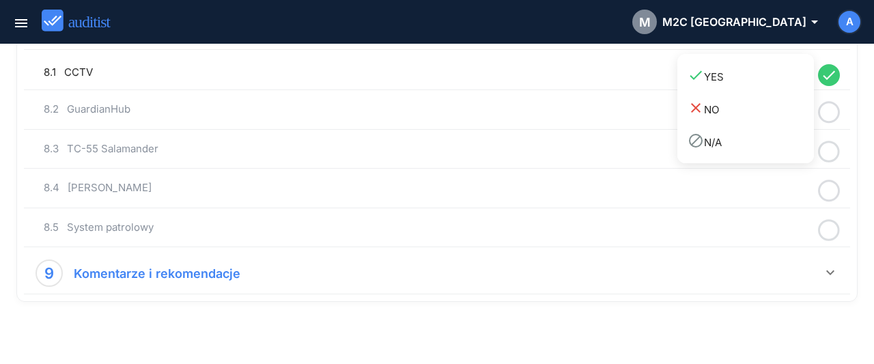
scroll to position [1742, 0]
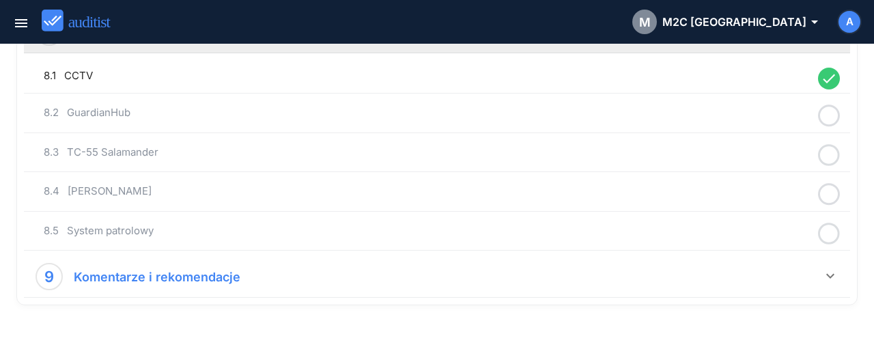
click at [825, 107] on icon at bounding box center [829, 115] width 22 height 27
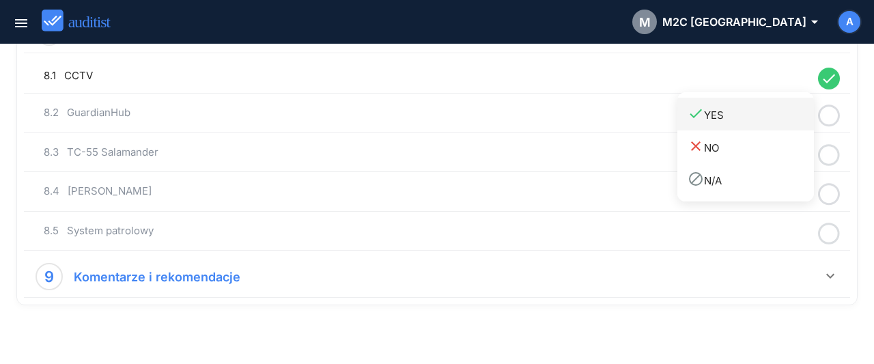
click at [775, 121] on div "done YES" at bounding box center [750, 114] width 126 height 18
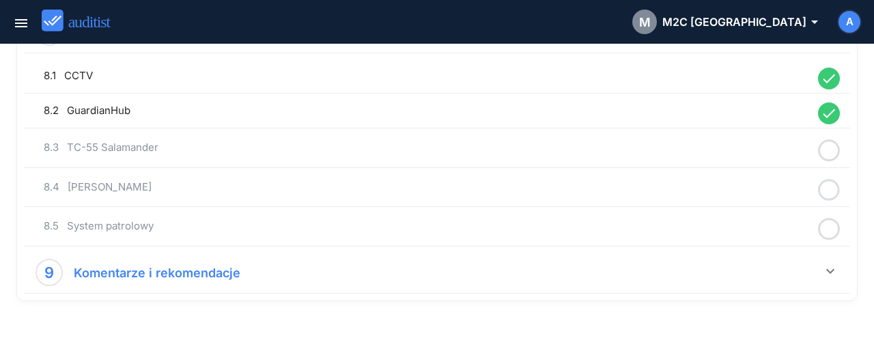
scroll to position [1738, 0]
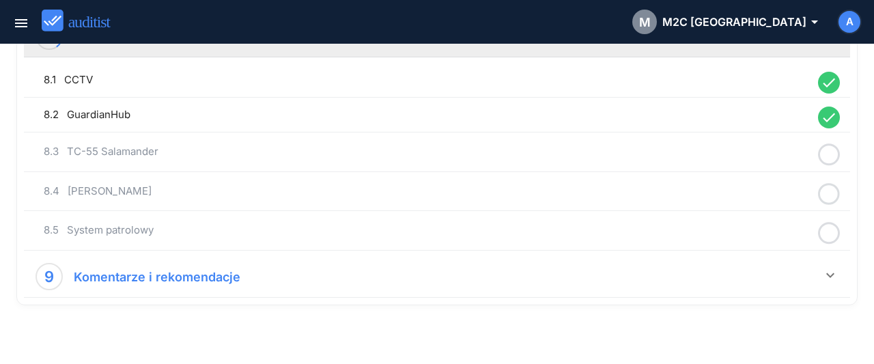
click at [826, 143] on icon at bounding box center [829, 154] width 22 height 27
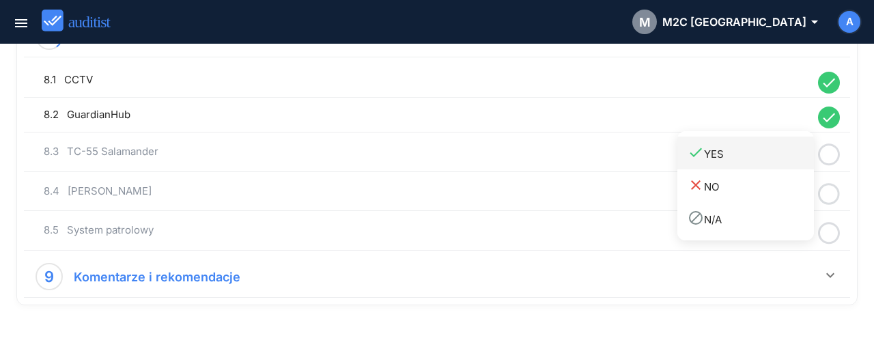
drag, startPoint x: 784, startPoint y: 152, endPoint x: 802, endPoint y: 164, distance: 21.2
click at [784, 154] on div "done YES" at bounding box center [750, 153] width 126 height 18
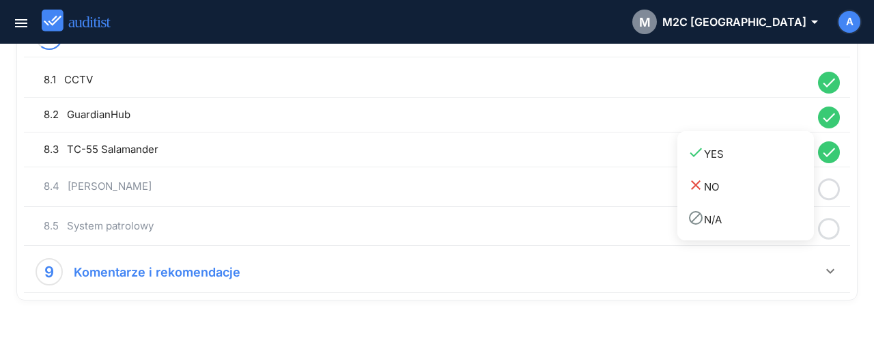
scroll to position [1733, 0]
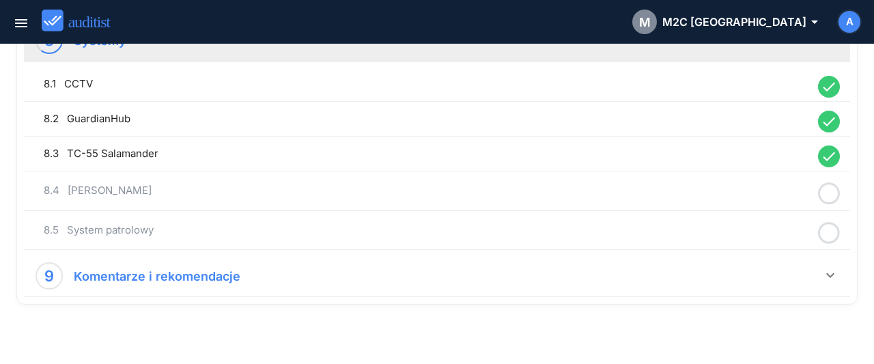
click at [829, 181] on icon at bounding box center [829, 193] width 22 height 27
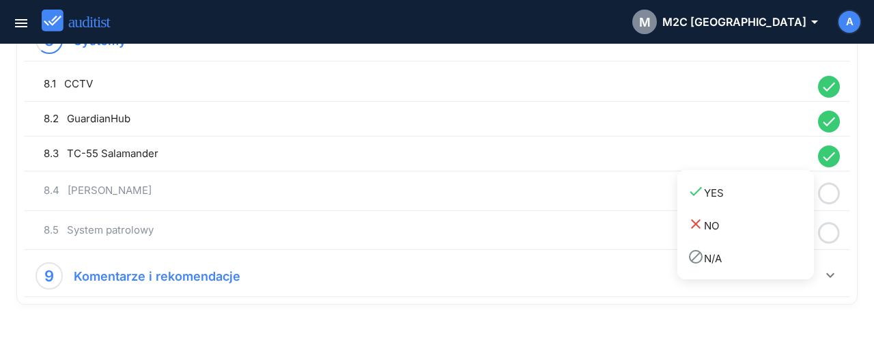
drag, startPoint x: 781, startPoint y: 188, endPoint x: 806, endPoint y: 203, distance: 29.2
click at [783, 191] on div "done YES" at bounding box center [750, 191] width 126 height 18
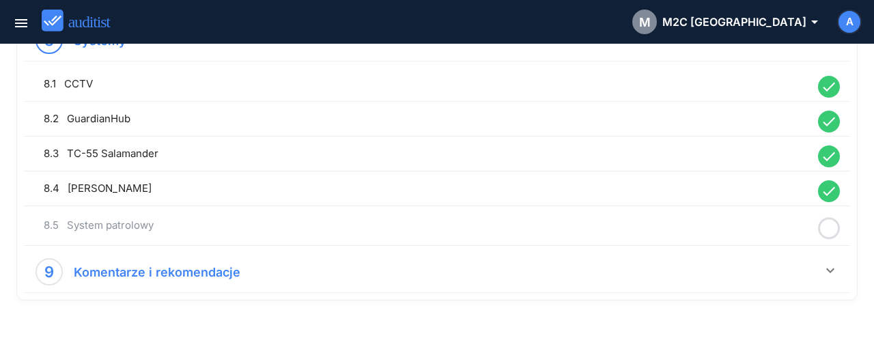
scroll to position [1730, 0]
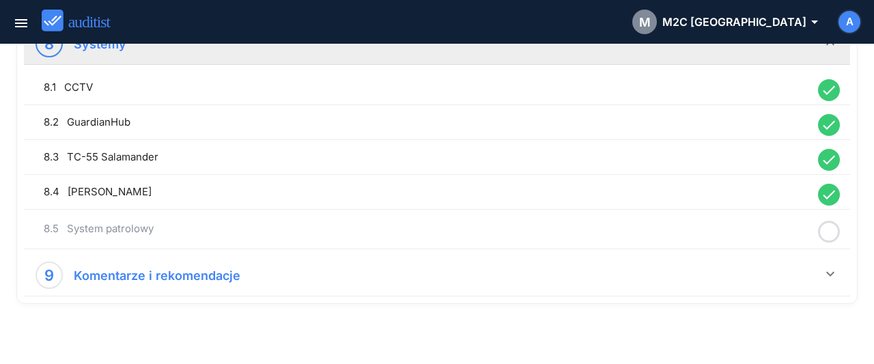
click at [831, 221] on icon at bounding box center [829, 231] width 22 height 27
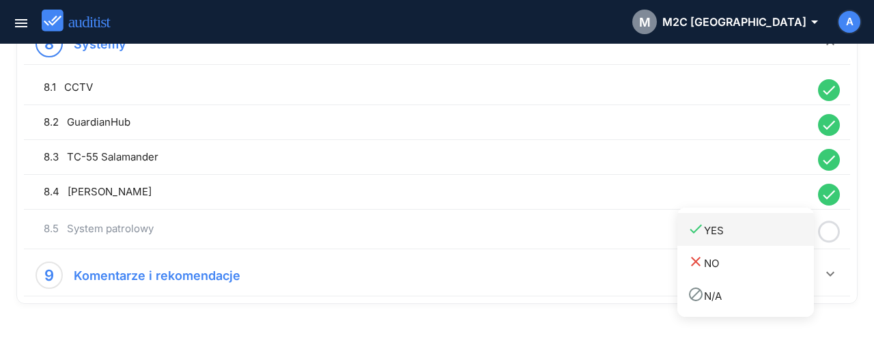
click at [779, 231] on div "done YES" at bounding box center [750, 229] width 126 height 18
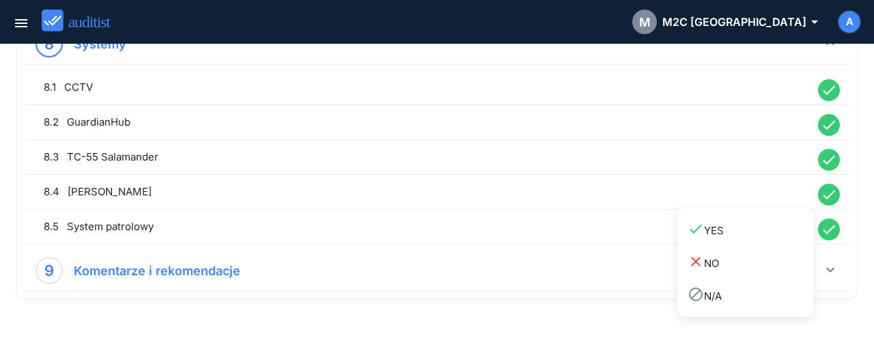
scroll to position [1726, 0]
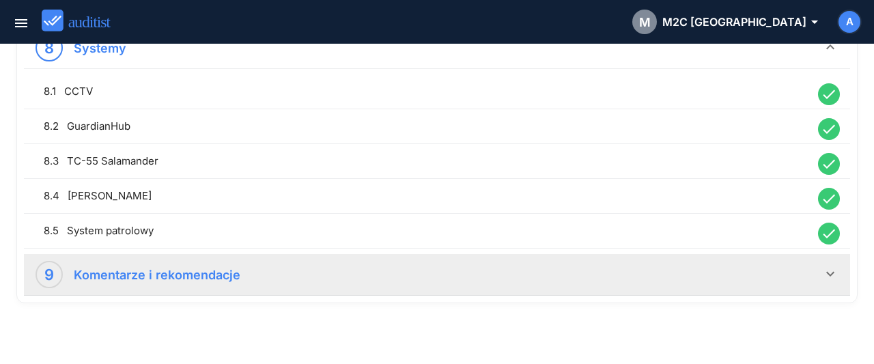
click at [828, 265] on icon "keyboard_arrow_down" at bounding box center [830, 273] width 16 height 16
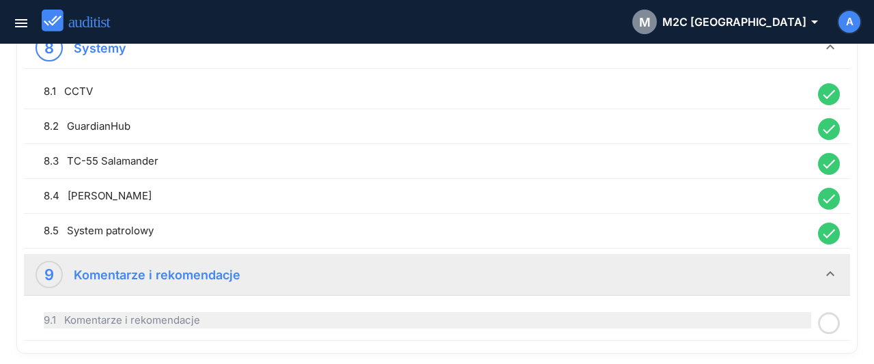
click at [771, 312] on div "9.1 Komentarze i rekomendacje" at bounding box center [427, 320] width 767 height 16
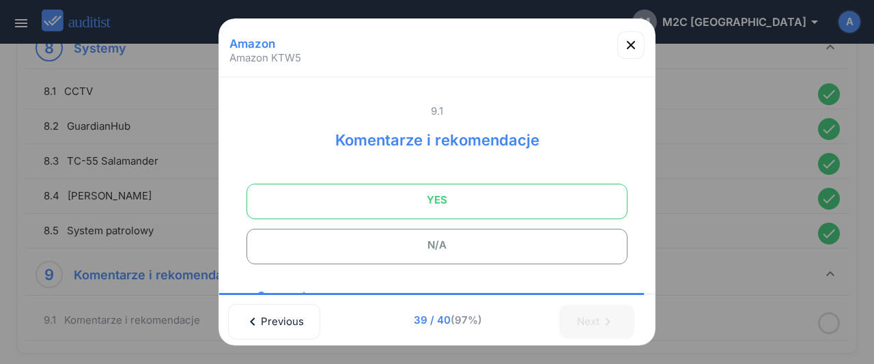
click at [518, 210] on span "YES" at bounding box center [436, 199] width 347 height 27
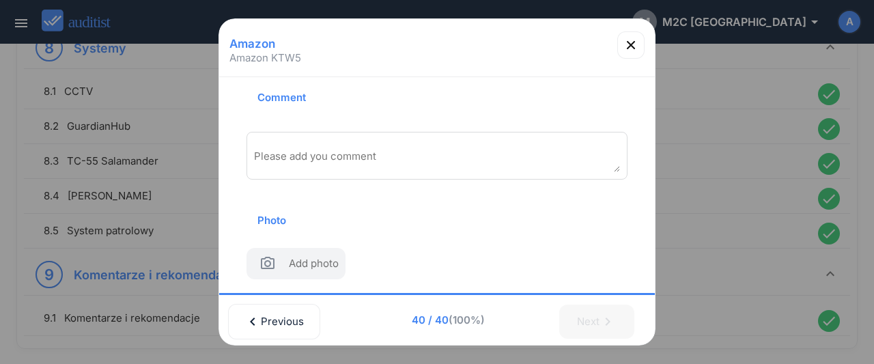
scroll to position [199, 0]
click at [473, 147] on div "Please add you comment" at bounding box center [436, 155] width 381 height 48
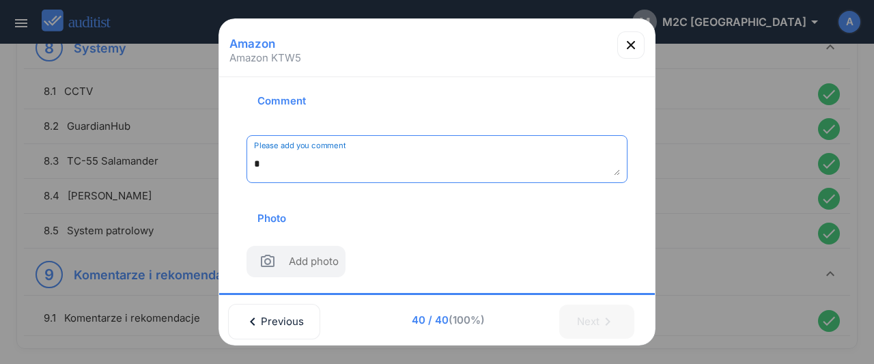
scroll to position [193, 0]
type textarea "**********"
click at [629, 46] on icon "button" at bounding box center [631, 45] width 8 height 8
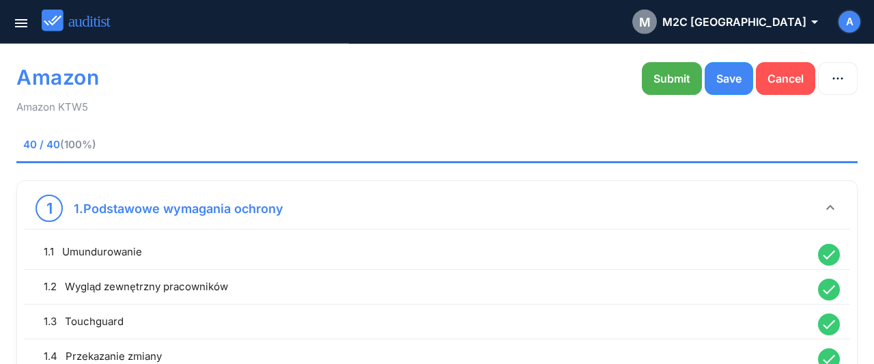
scroll to position [0, 0]
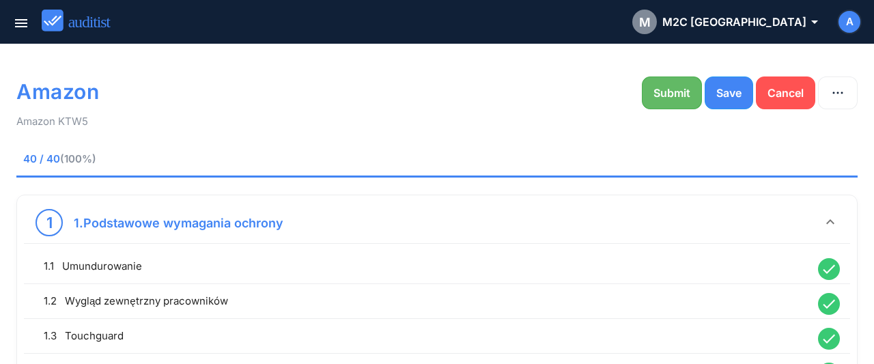
click at [675, 76] on button "Submit" at bounding box center [672, 92] width 60 height 33
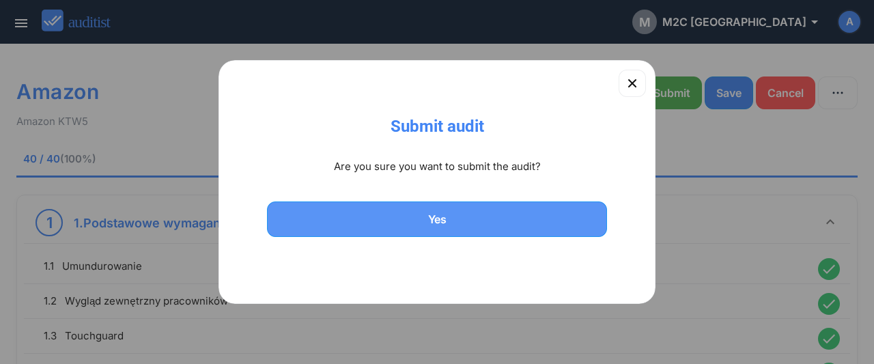
click at [529, 216] on div "Yes" at bounding box center [437, 219] width 304 height 16
